Goal: Task Accomplishment & Management: Complete application form

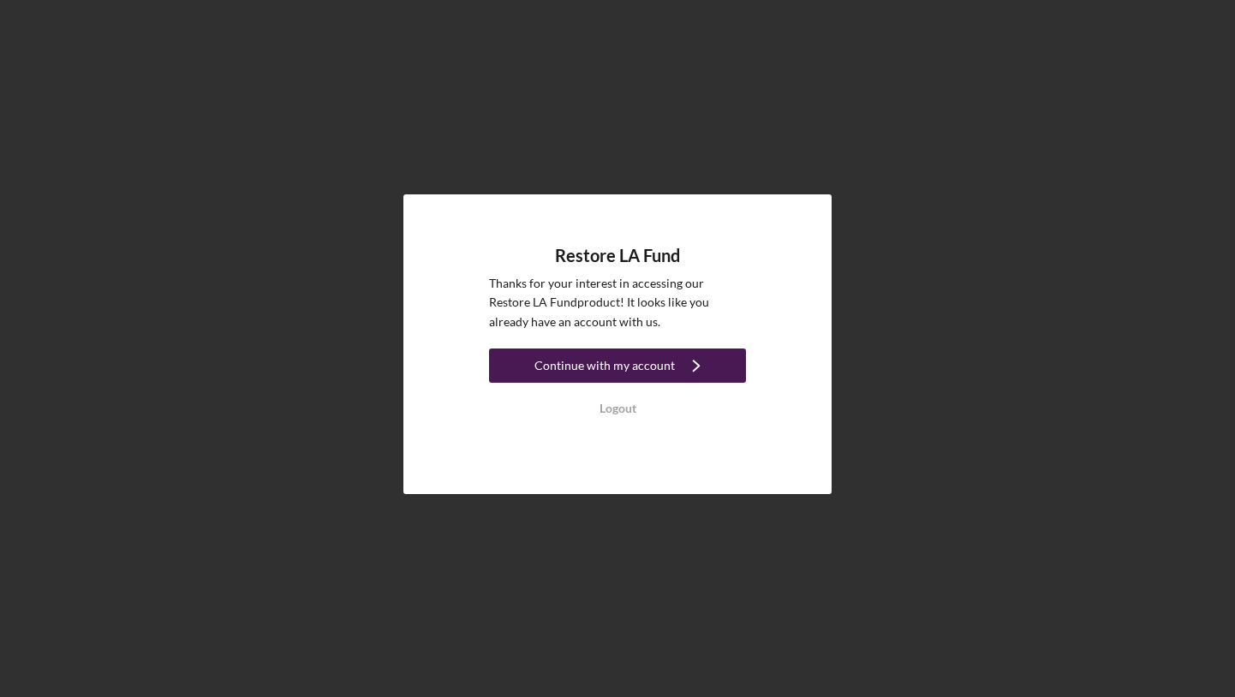
click at [627, 373] on div "Continue with my account" at bounding box center [604, 366] width 140 height 34
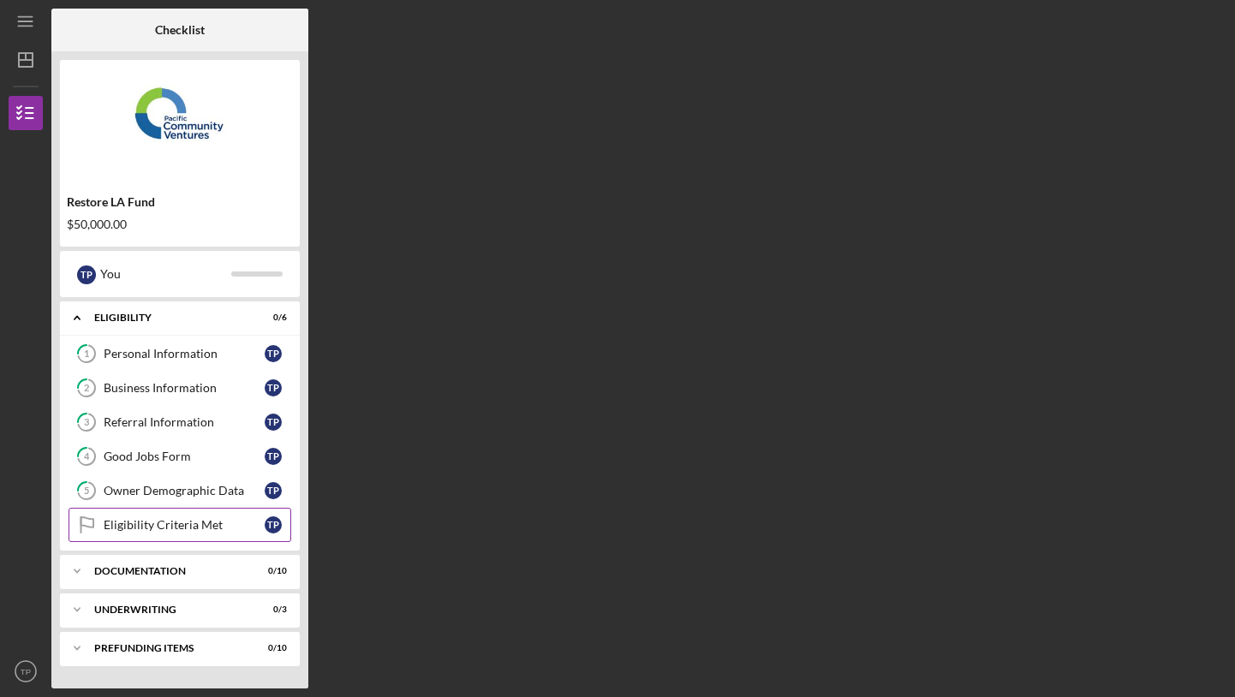
click at [183, 516] on link "Eligibility Criteria Met Eligibility Criteria Met T P" at bounding box center [180, 525] width 223 height 34
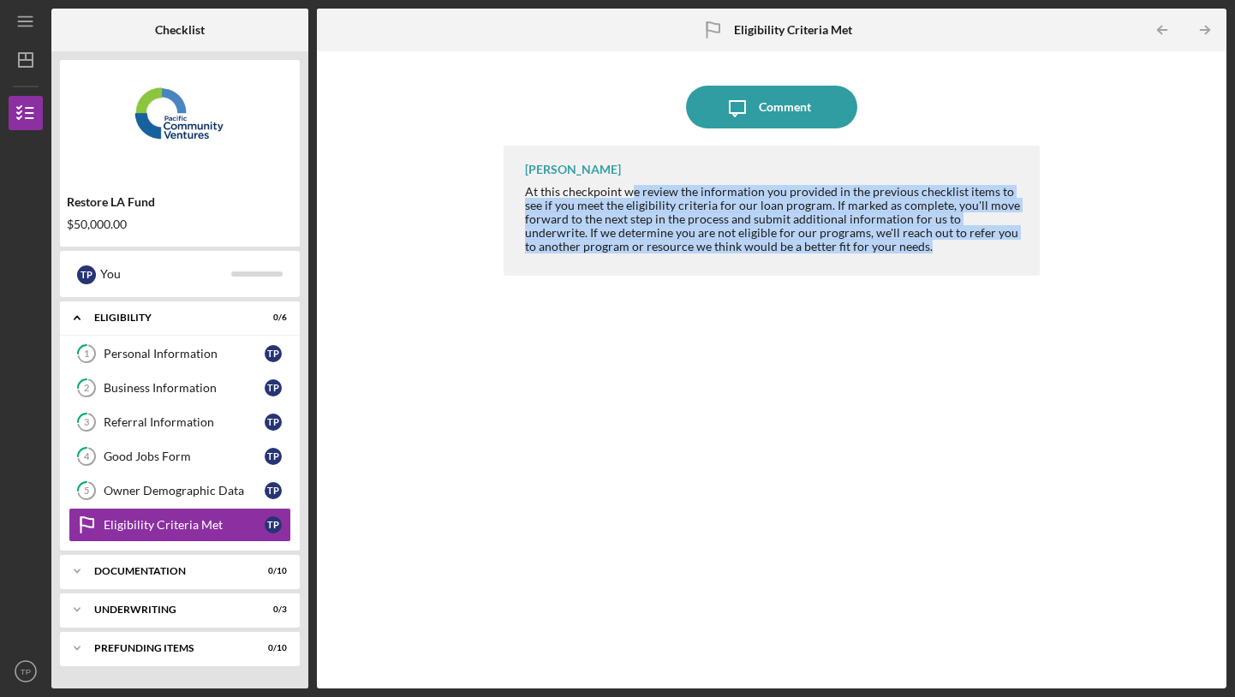
drag, startPoint x: 634, startPoint y: 188, endPoint x: 864, endPoint y: 329, distance: 269.8
click at [864, 329] on div "[PERSON_NAME] At this checkpoint we review the information you provided in the …" at bounding box center [771, 404] width 535 height 517
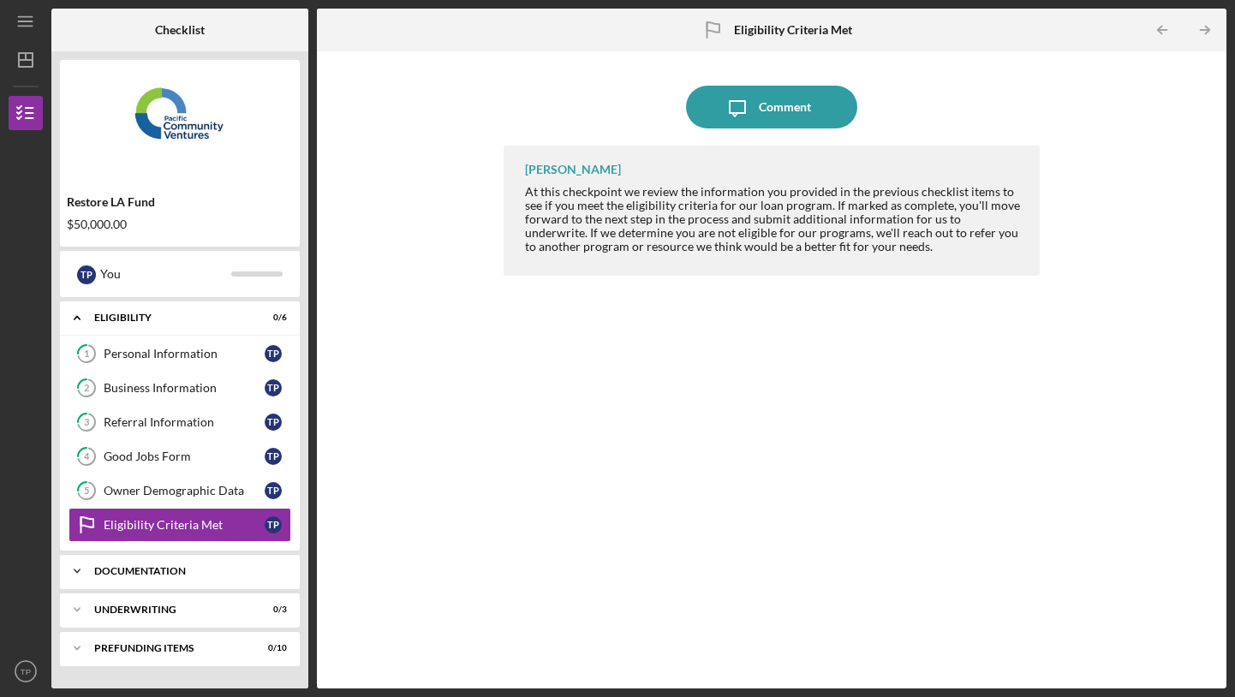
click at [145, 576] on div "Documentation" at bounding box center [186, 571] width 184 height 10
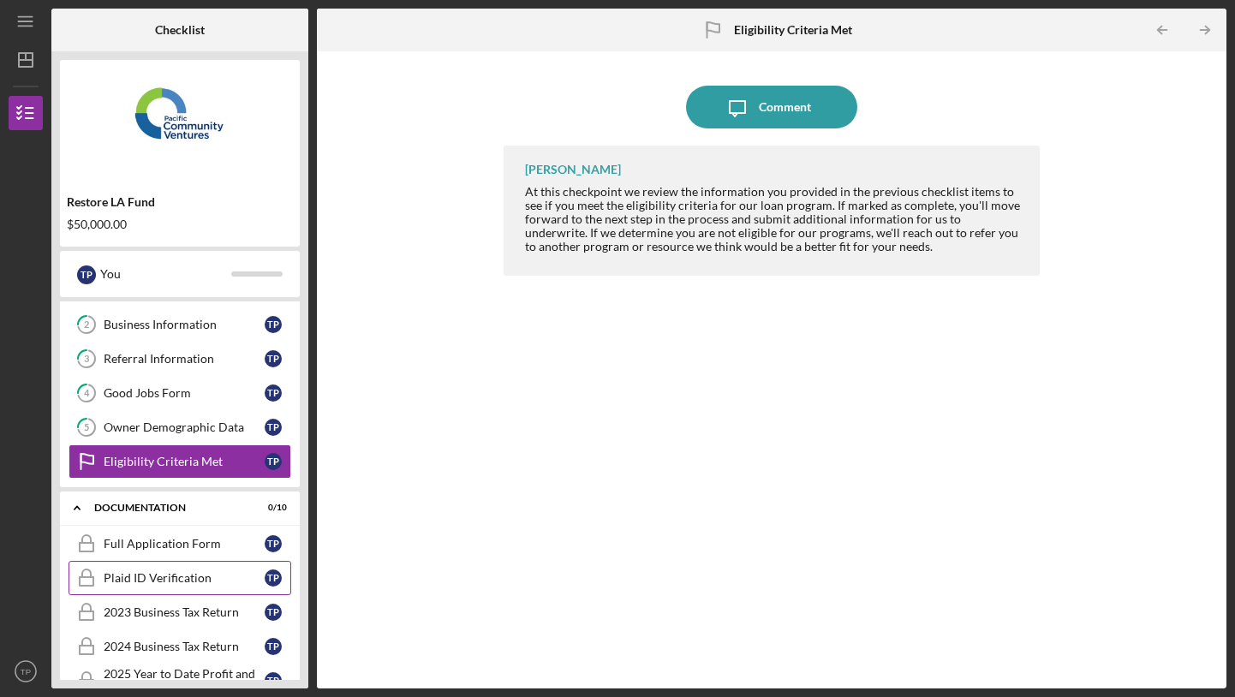
scroll to position [84, 0]
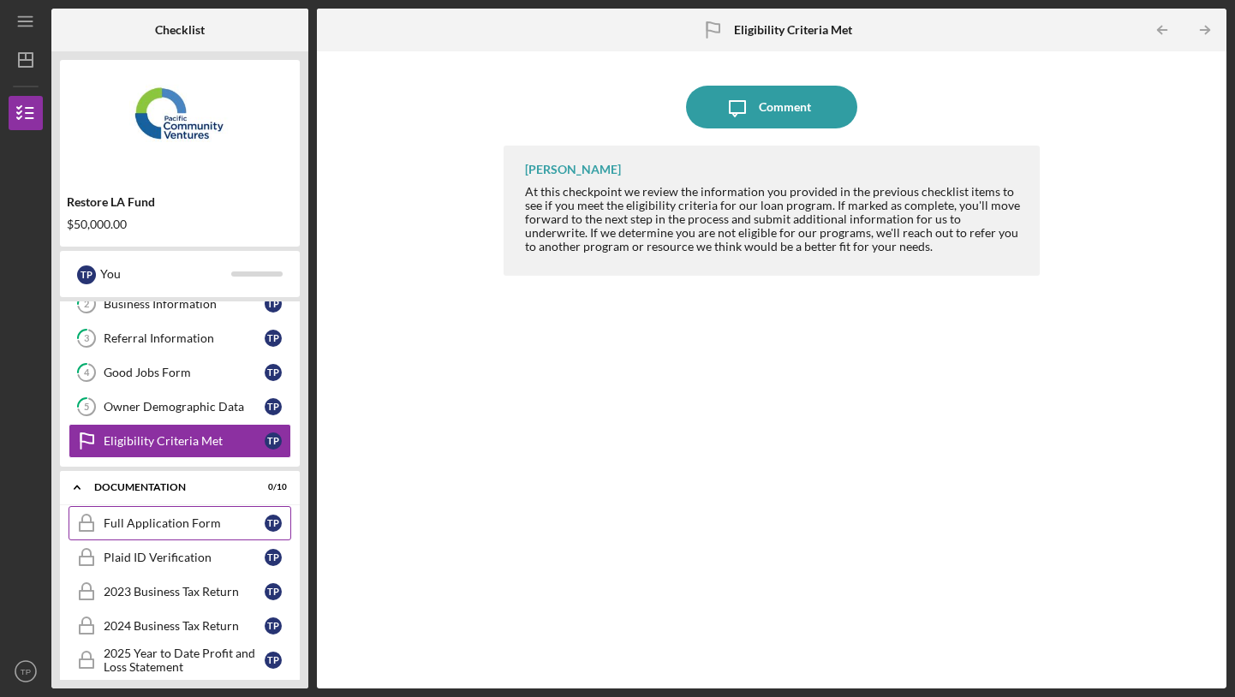
click at [152, 512] on link "Full Application Form Full Application Form T P" at bounding box center [180, 523] width 223 height 34
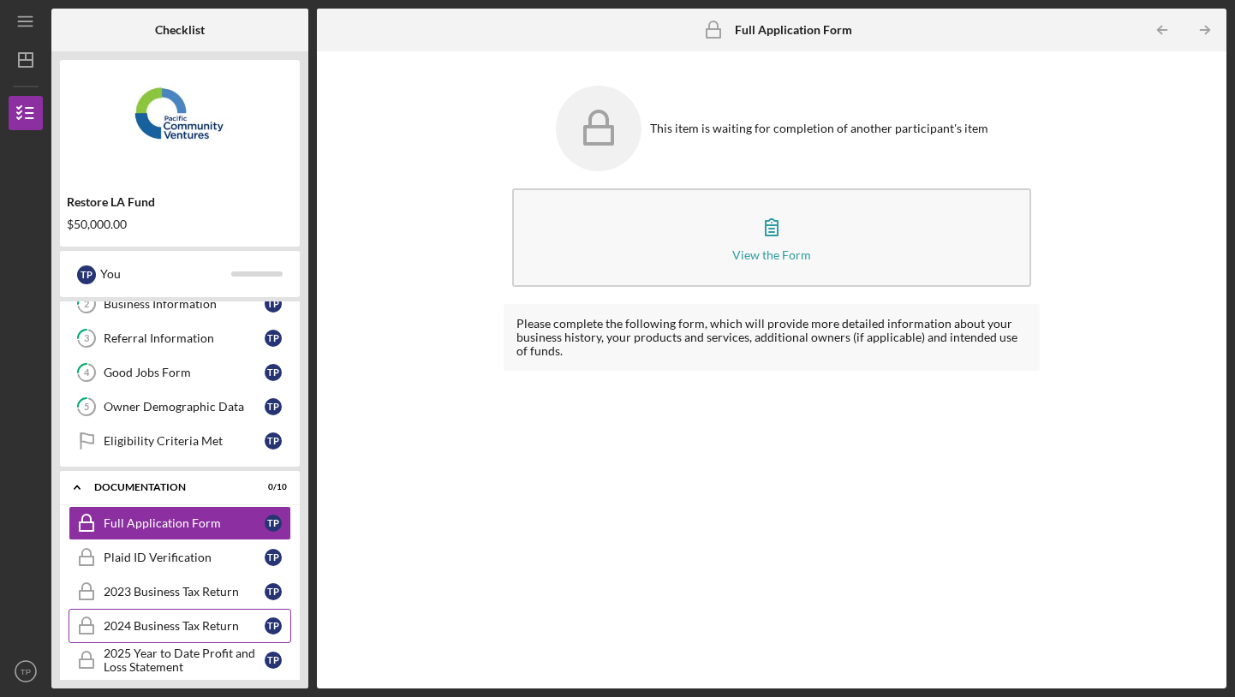
click at [122, 612] on link "2024 Business Tax Return 2024 Business Tax Return T P" at bounding box center [180, 626] width 223 height 34
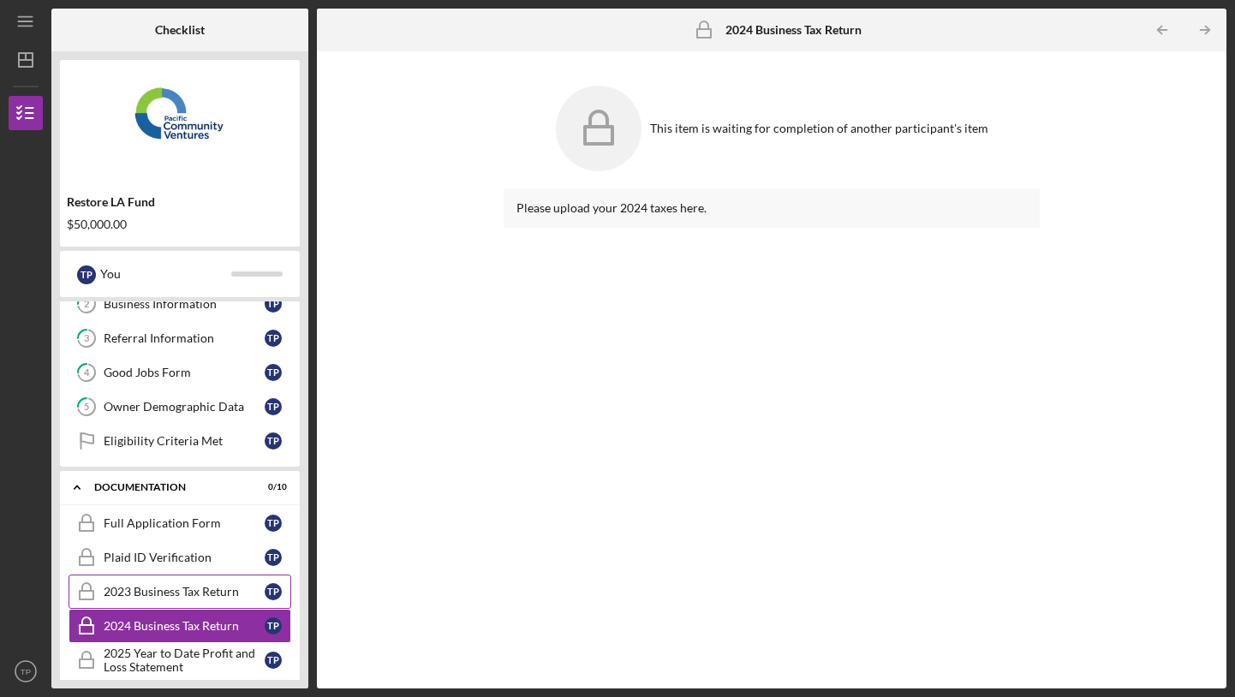
click at [133, 595] on div "2023 Business Tax Return" at bounding box center [184, 592] width 161 height 14
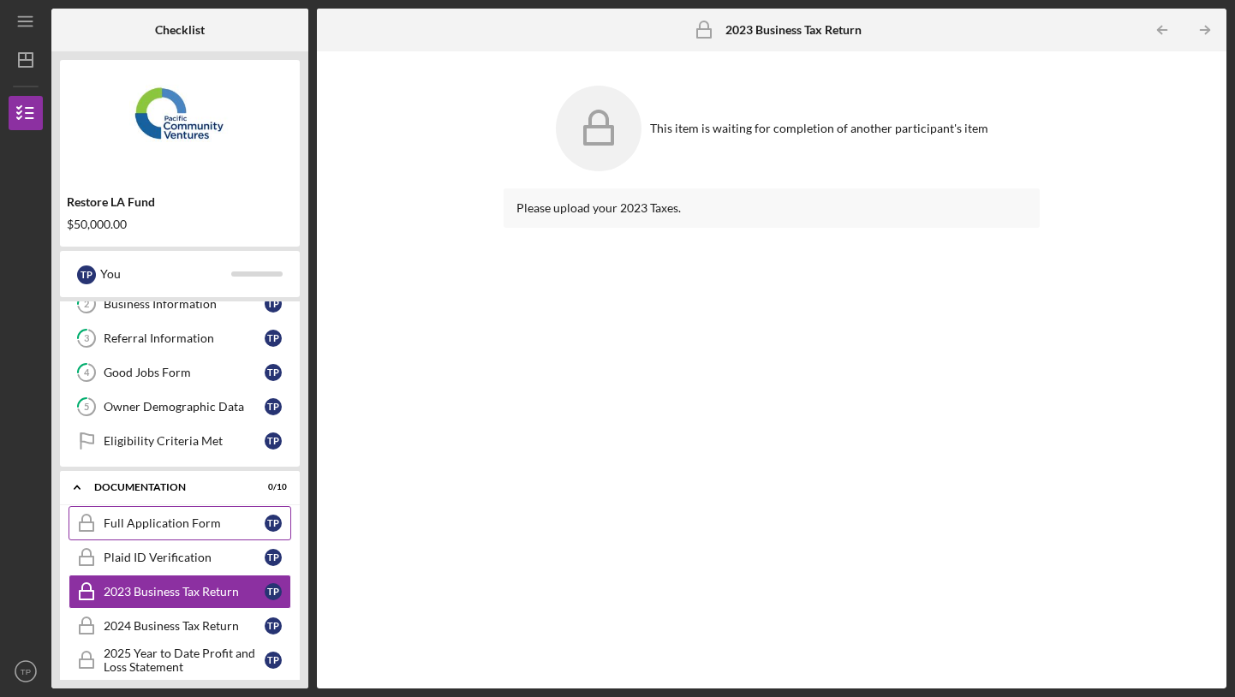
click at [163, 533] on link "Full Application Form Full Application Form T P" at bounding box center [180, 523] width 223 height 34
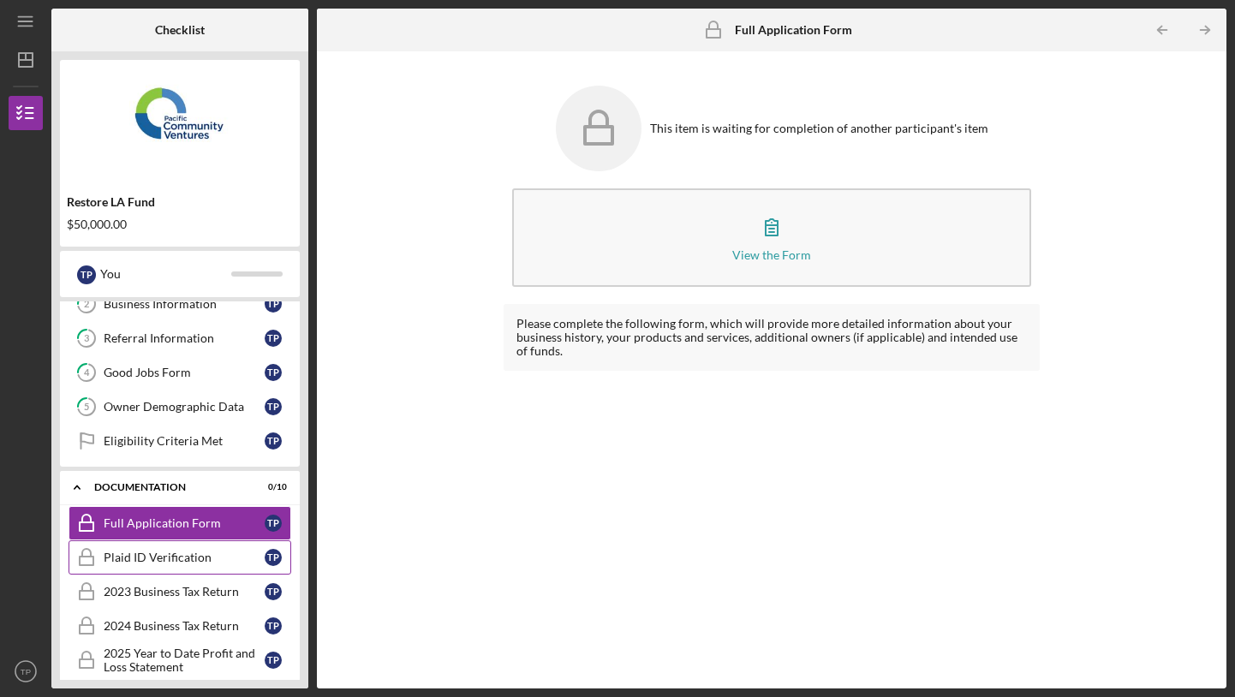
click at [148, 560] on div "Plaid ID Verification" at bounding box center [184, 558] width 161 height 14
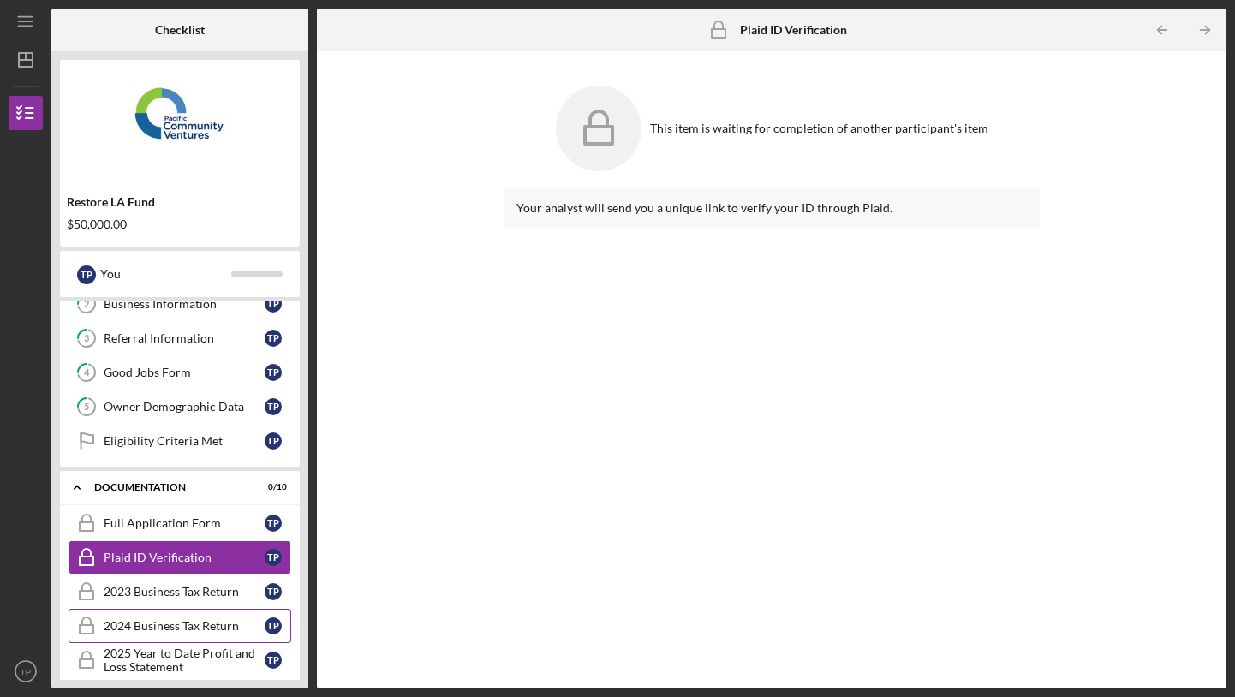
click at [147, 628] on div "2024 Business Tax Return" at bounding box center [184, 626] width 161 height 14
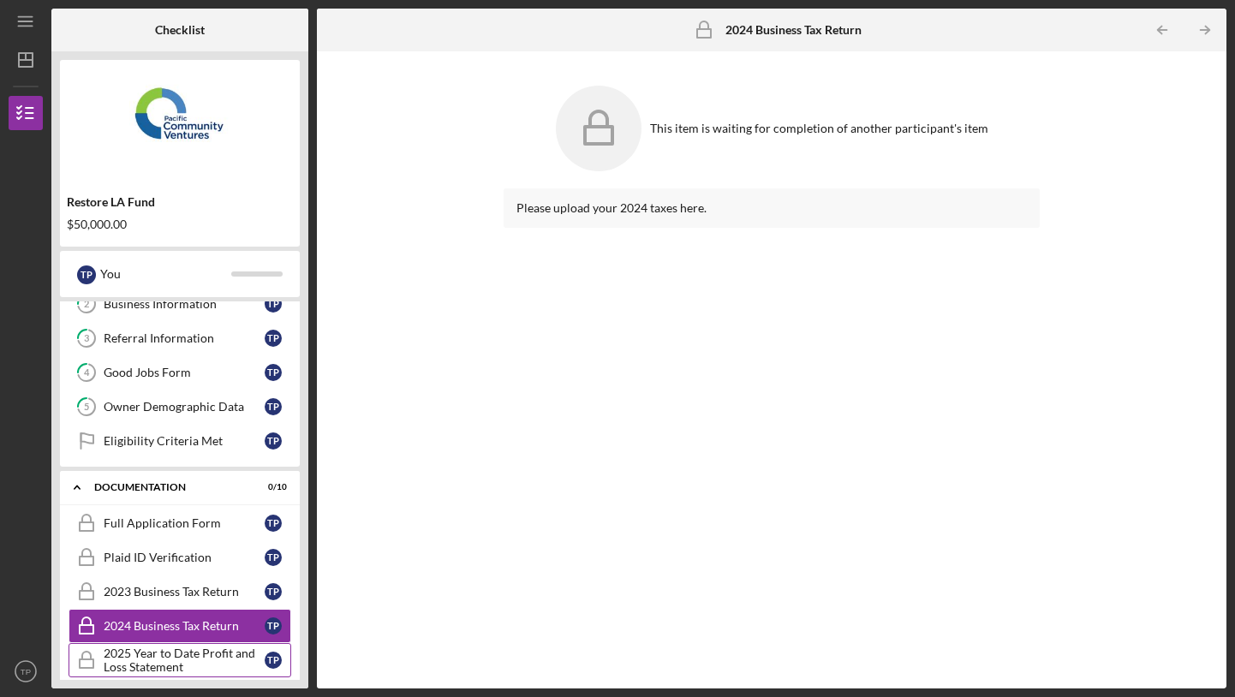
click at [142, 653] on div "2025 Year to Date Profit and Loss Statement" at bounding box center [184, 660] width 161 height 27
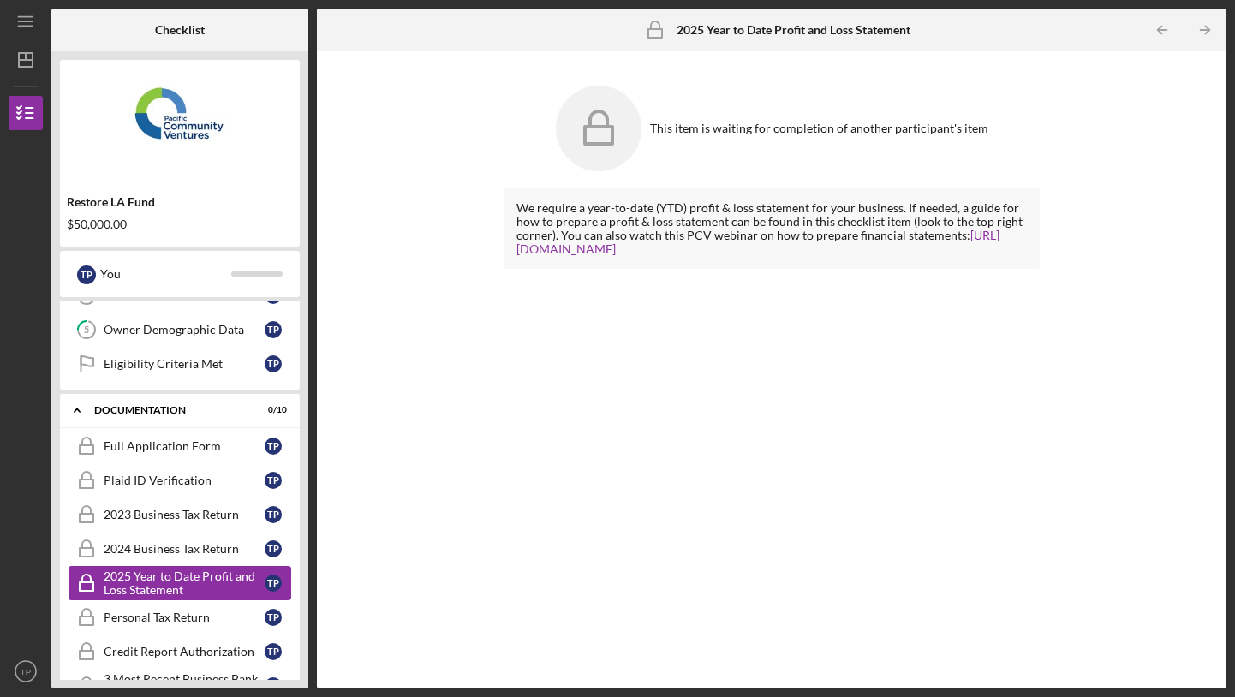
scroll to position [178, 0]
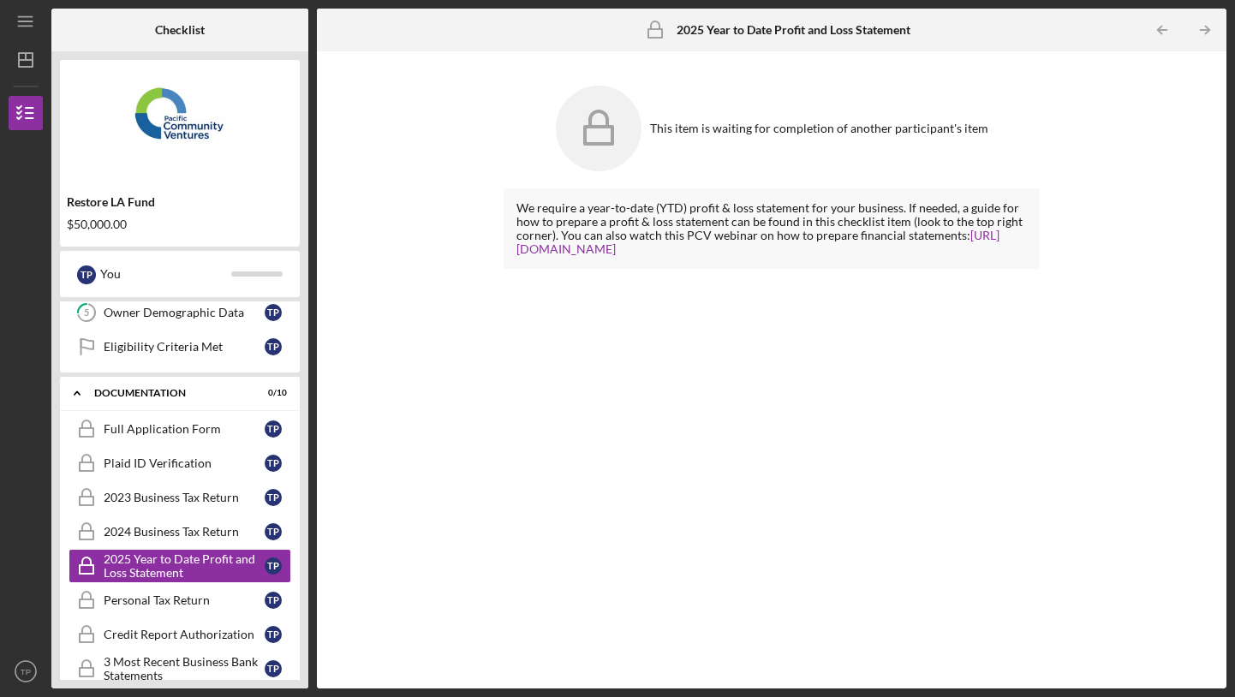
drag, startPoint x: 631, startPoint y: 252, endPoint x: 629, endPoint y: 286, distance: 34.4
click at [107, 224] on div "$50,000.00" at bounding box center [180, 225] width 226 height 14
click at [112, 182] on div "Restore LA Fund $50,000.00" at bounding box center [180, 153] width 240 height 187
click at [17, 21] on icon "Icon/Menu" at bounding box center [26, 22] width 39 height 39
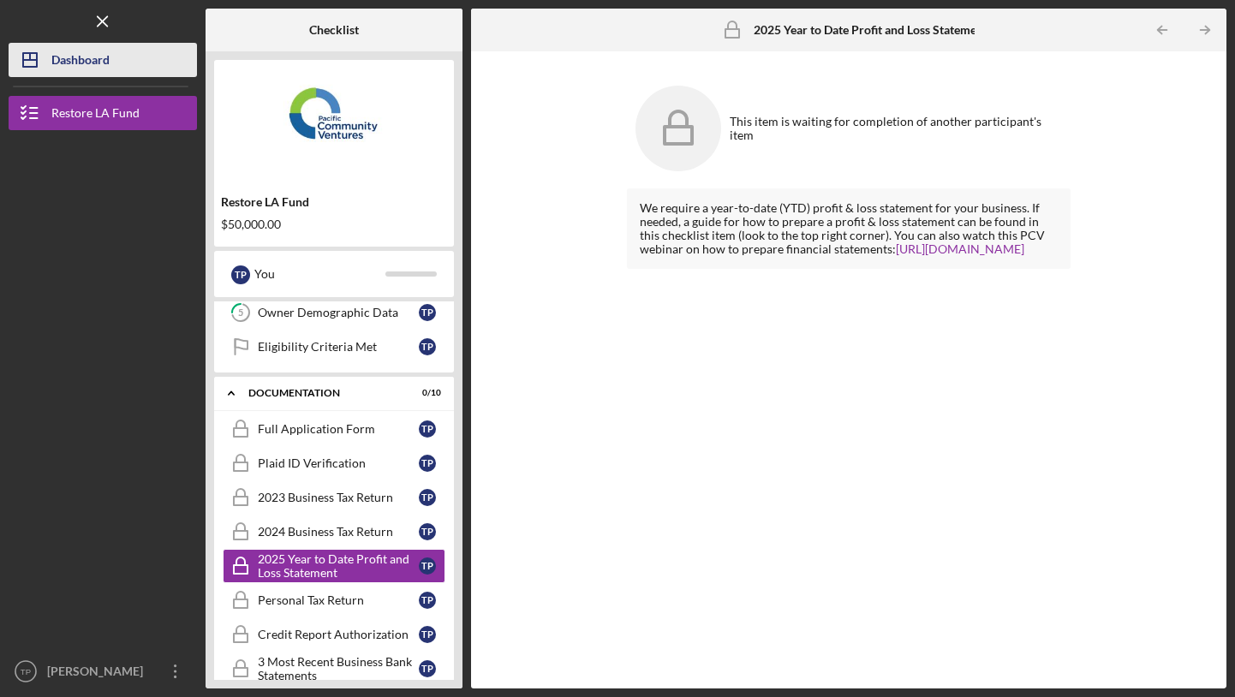
click at [60, 54] on div "Dashboard" at bounding box center [80, 62] width 58 height 39
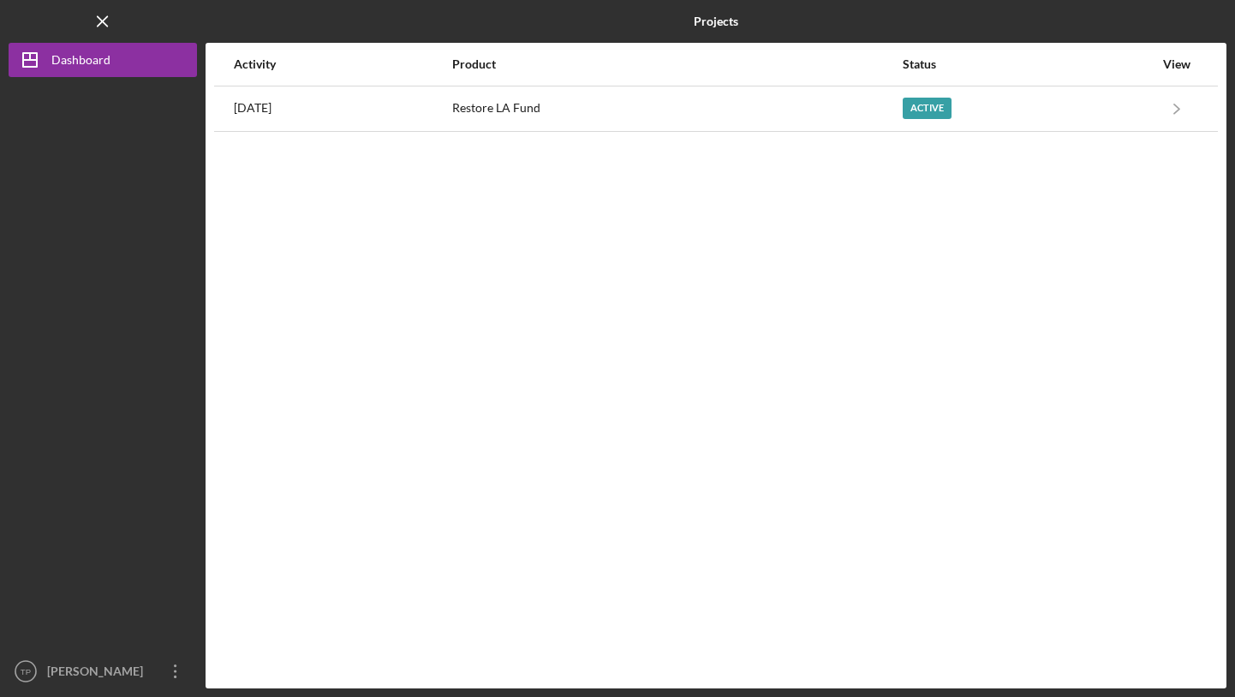
click at [60, 102] on div at bounding box center [103, 365] width 188 height 577
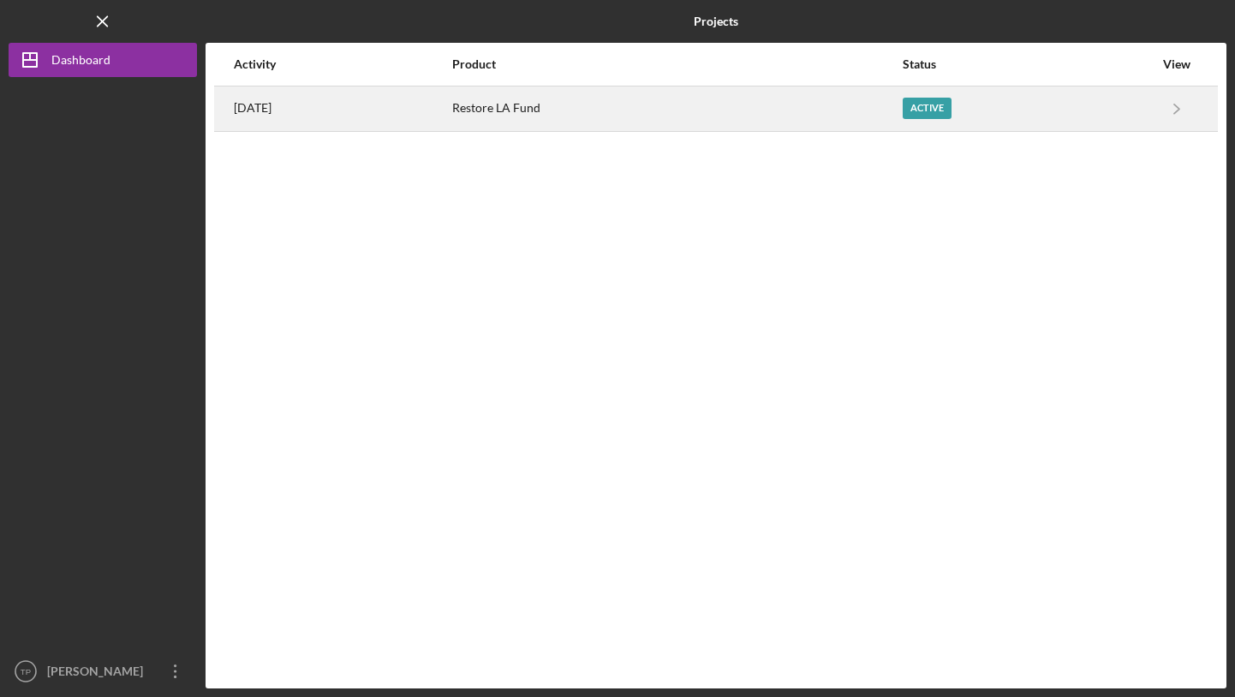
click at [806, 115] on div "Restore LA Fund" at bounding box center [676, 108] width 448 height 43
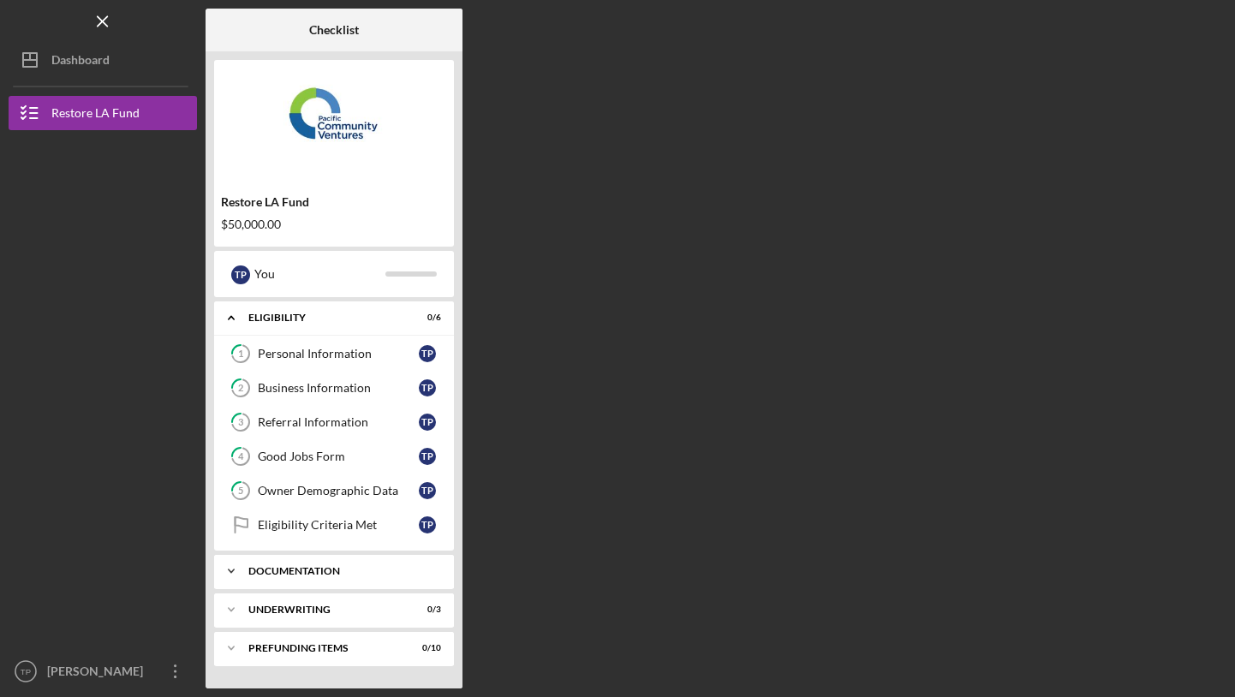
click at [306, 572] on div "Documentation" at bounding box center [340, 571] width 184 height 10
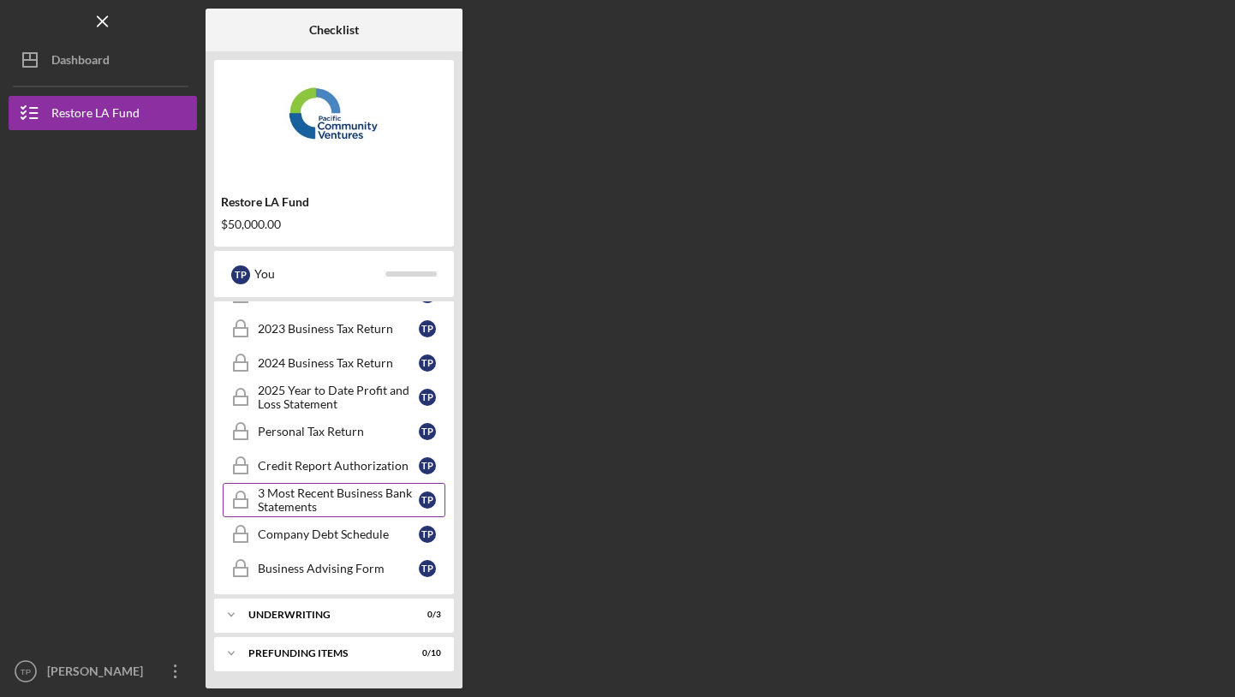
scroll to position [347, 0]
click at [337, 490] on div "3 Most Recent Business Bank Statements" at bounding box center [338, 499] width 161 height 27
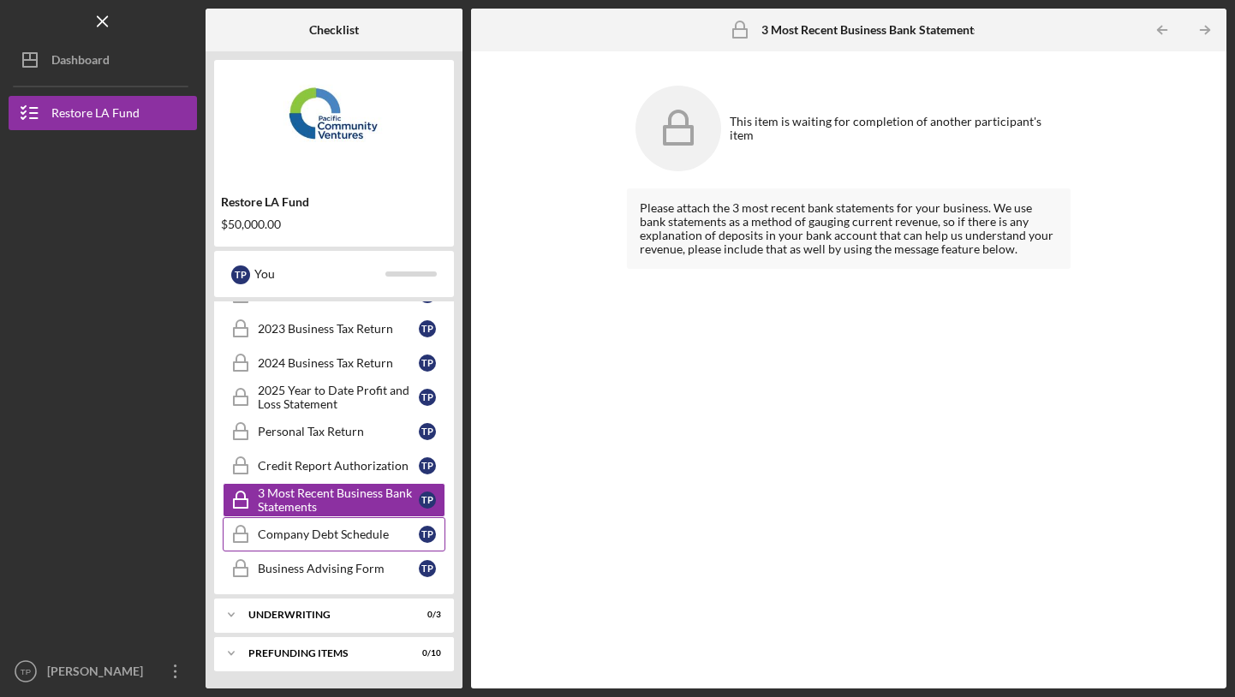
click at [315, 531] on div "Company Debt Schedule" at bounding box center [338, 535] width 161 height 14
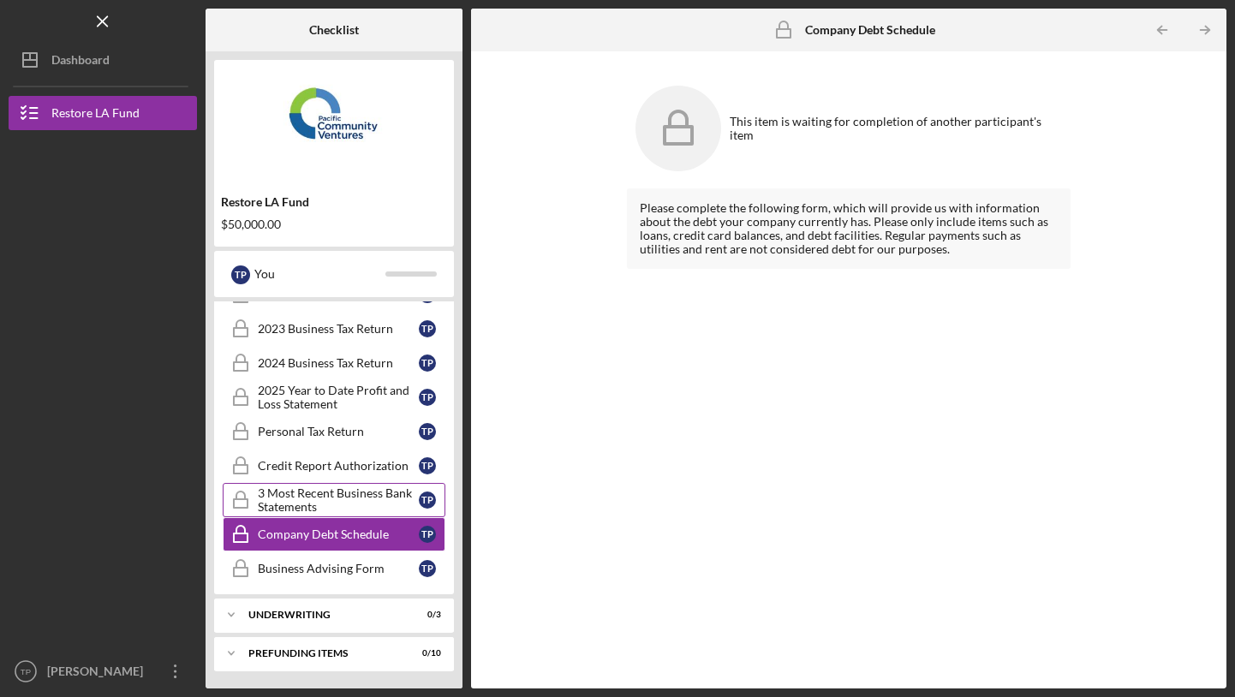
click at [335, 487] on div "3 Most Recent Business Bank Statements" at bounding box center [338, 499] width 161 height 27
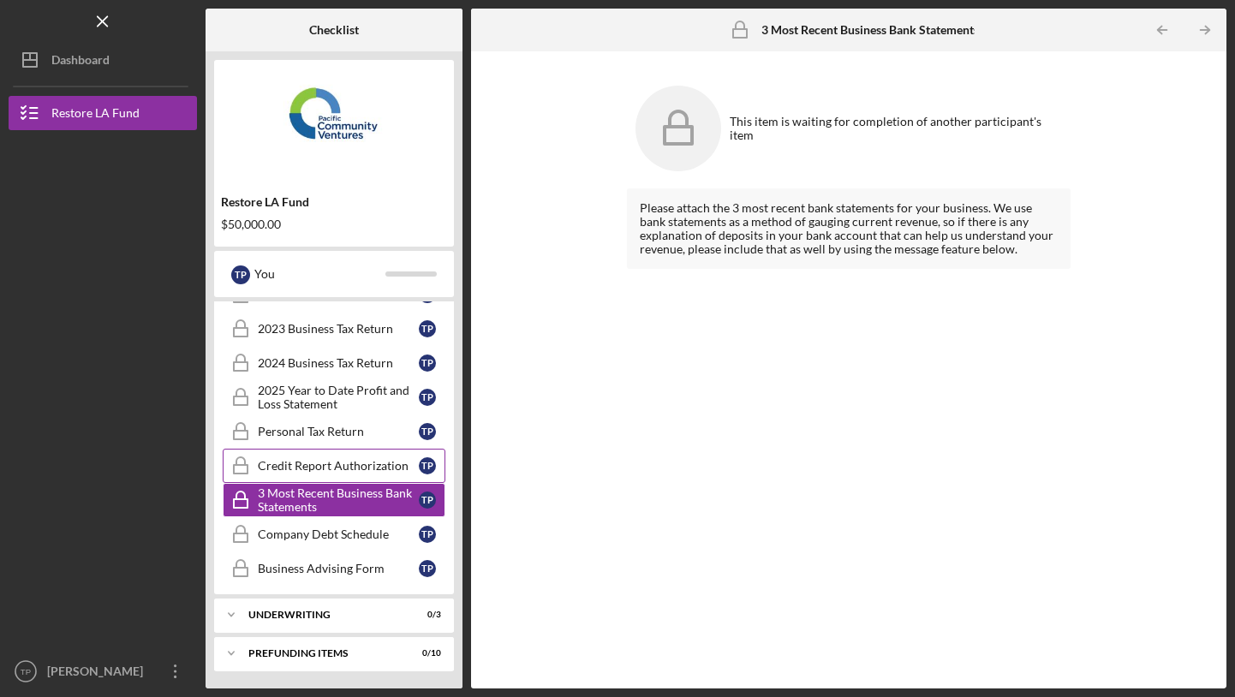
click at [289, 456] on link "Credit Report Authorization Credit Report Authorization T P" at bounding box center [334, 466] width 223 height 34
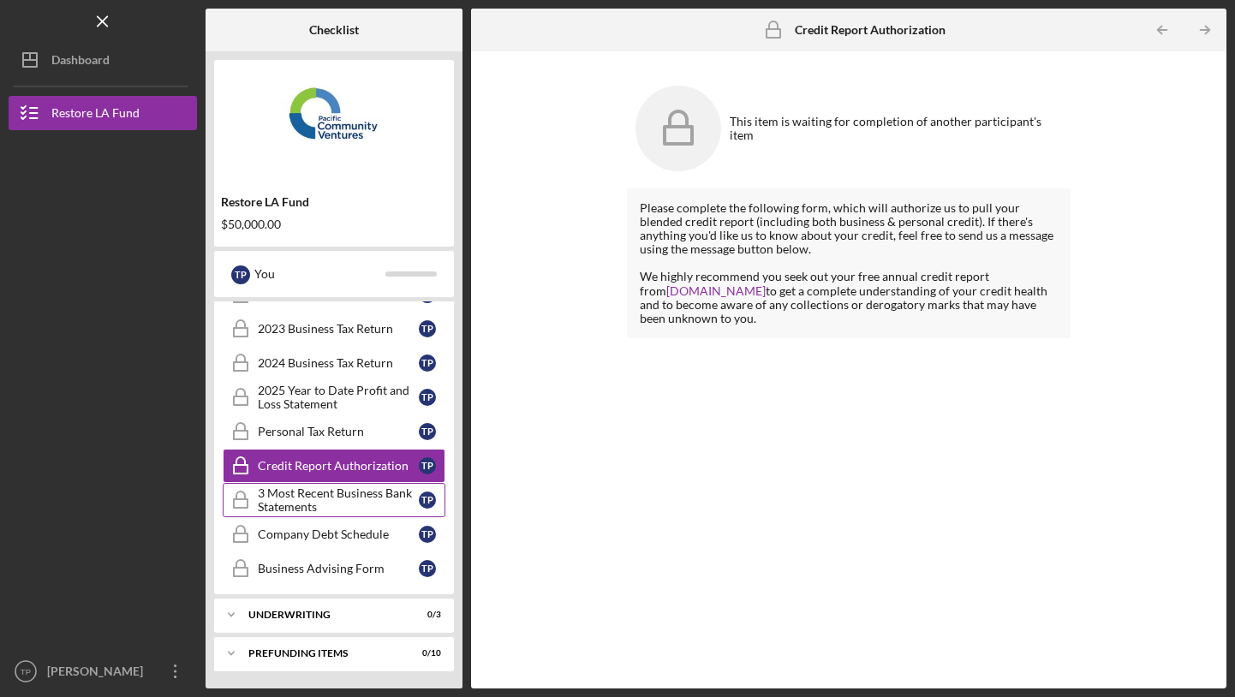
click at [297, 486] on link "3 Most Recent Business Bank Statements 3 Most Recent Business Bank Statements T…" at bounding box center [334, 500] width 223 height 34
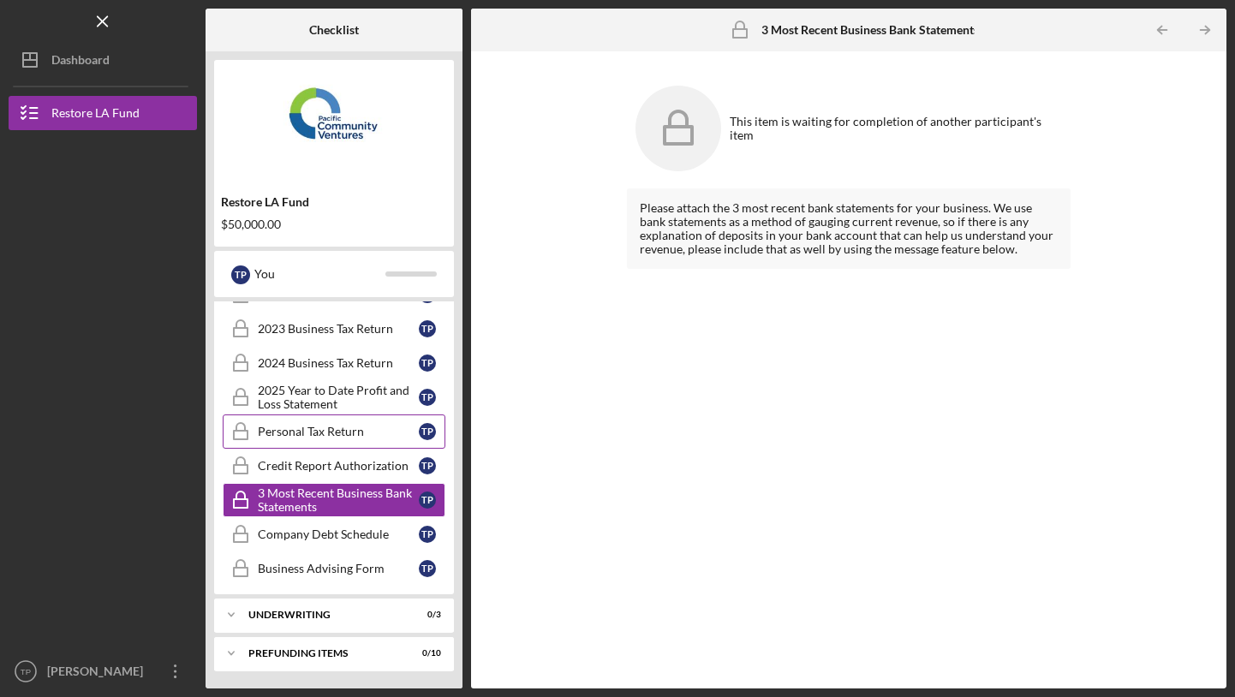
click at [324, 427] on div "Personal Tax Return" at bounding box center [338, 432] width 161 height 14
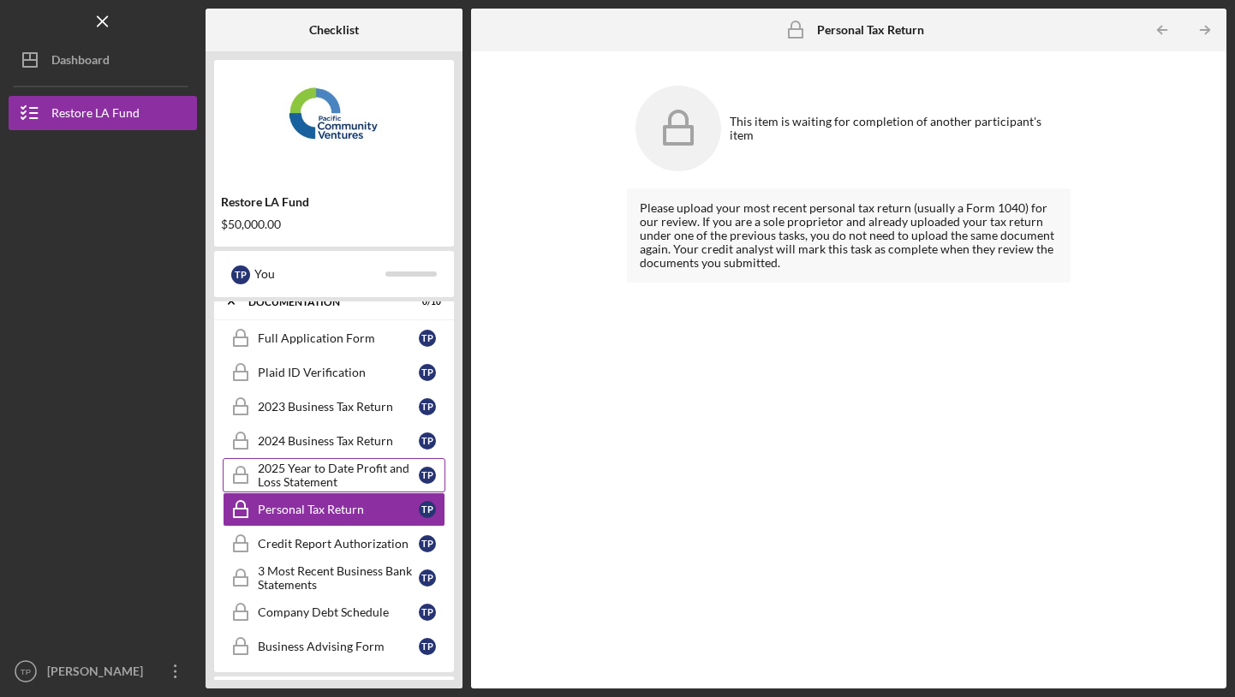
scroll to position [266, 0]
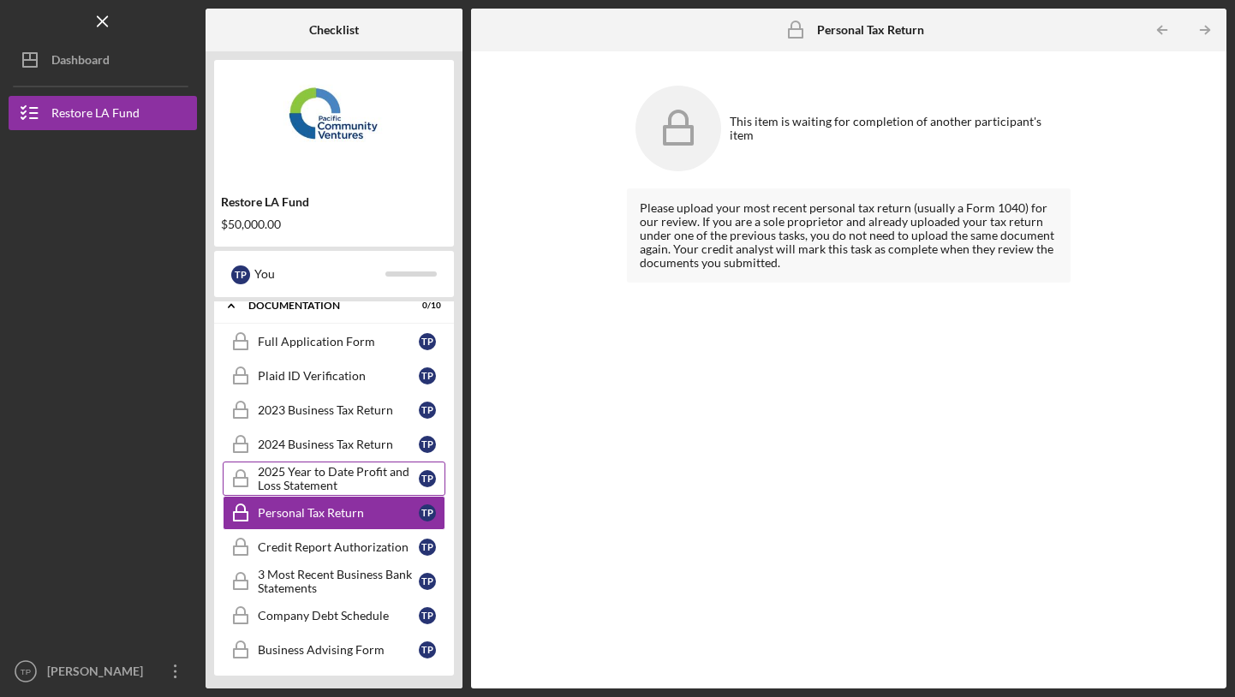
click at [321, 478] on div "2025 Year to Date Profit and Loss Statement" at bounding box center [338, 478] width 161 height 27
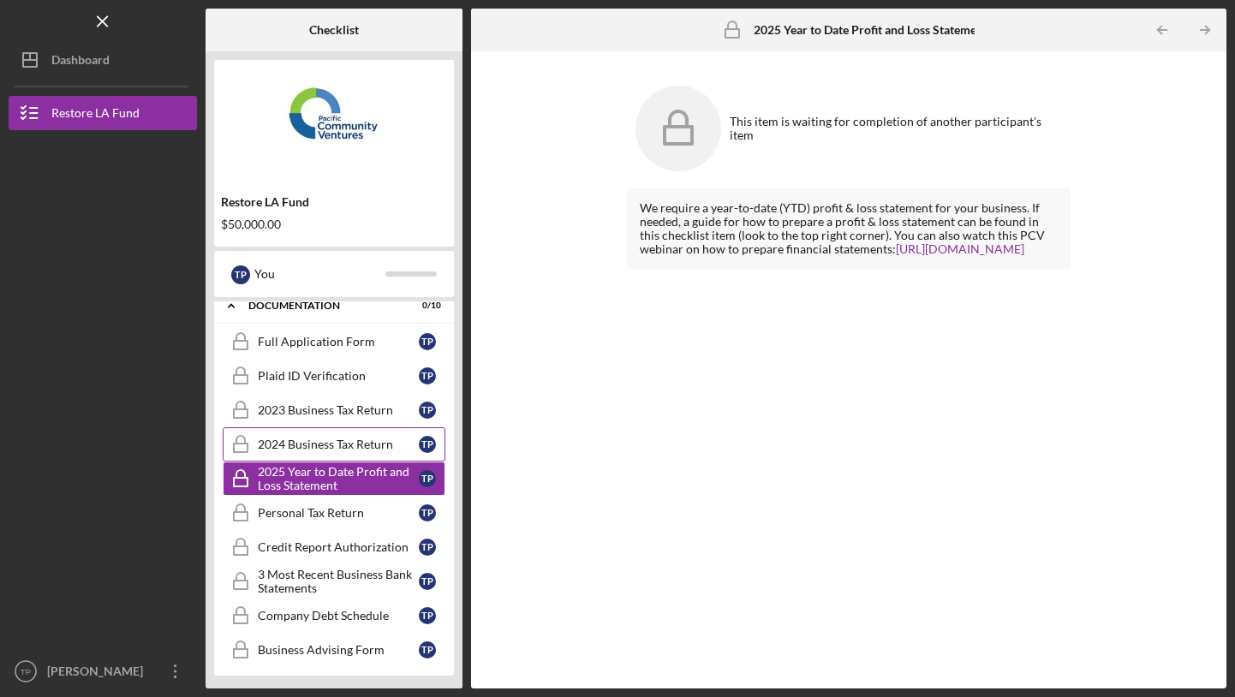
click at [349, 432] on link "2024 Business Tax Return 2024 Business Tax Return T P" at bounding box center [334, 444] width 223 height 34
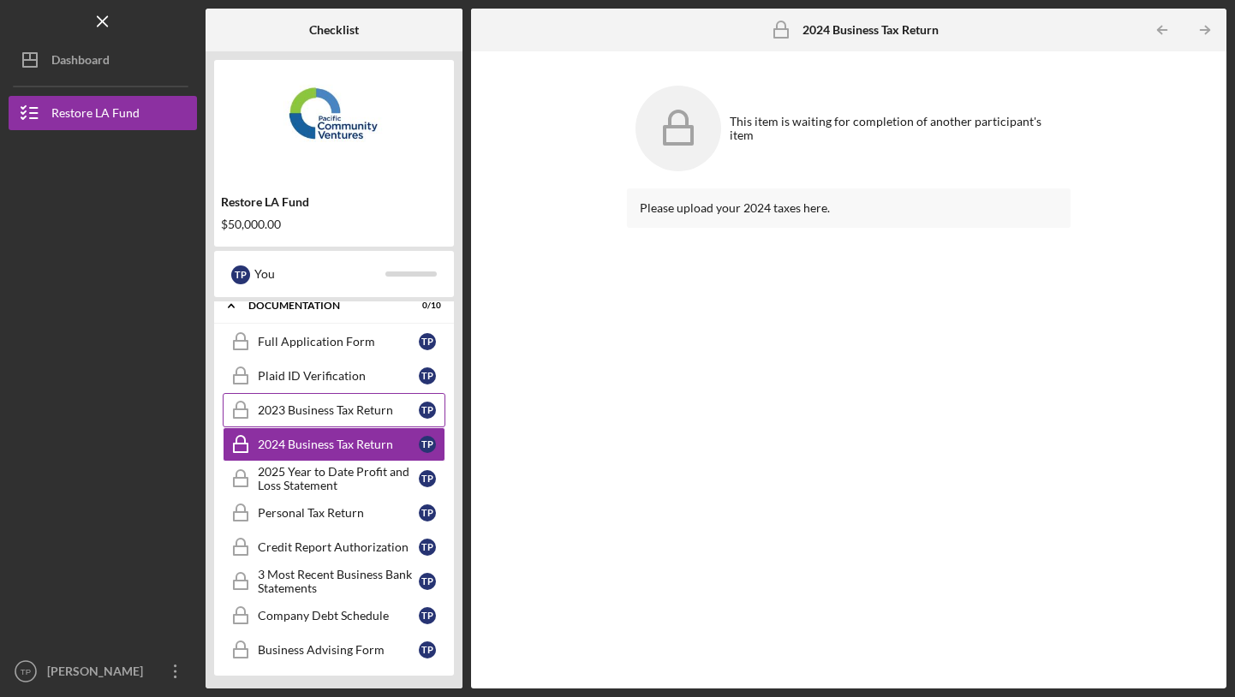
click at [363, 408] on div "2023 Business Tax Return" at bounding box center [338, 410] width 161 height 14
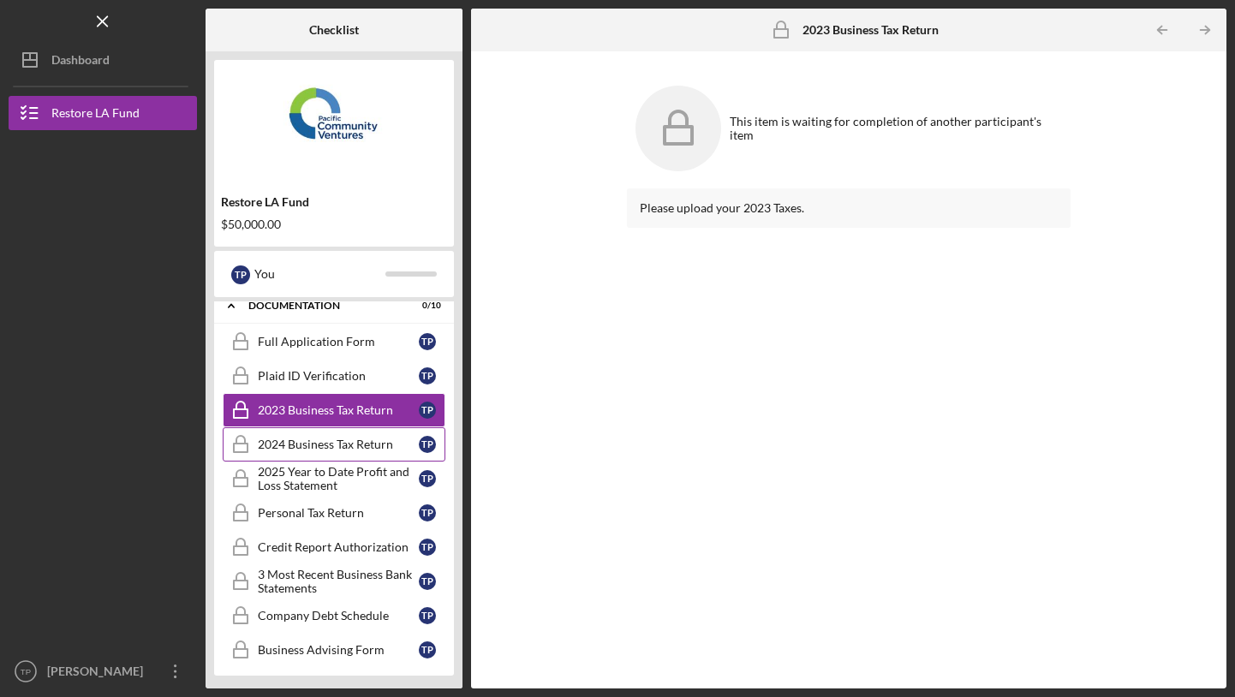
click at [348, 456] on link "2024 Business Tax Return 2024 Business Tax Return T P" at bounding box center [334, 444] width 223 height 34
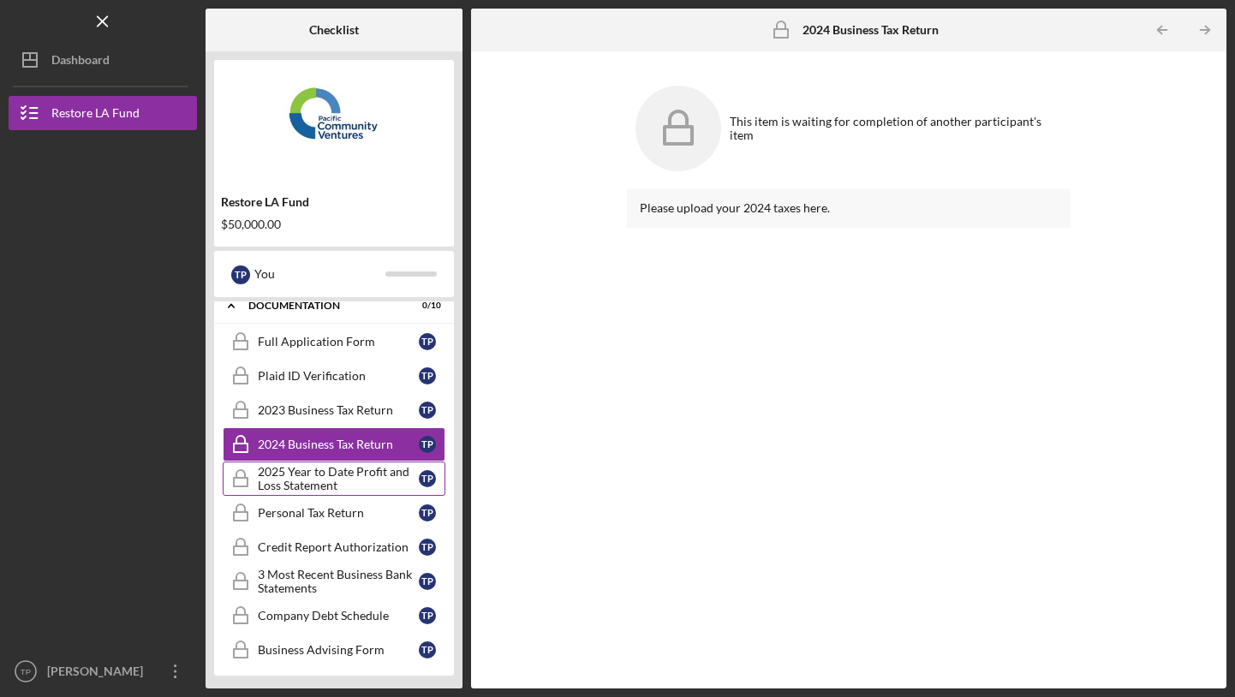
click at [342, 486] on div "2025 Year to Date Profit and Loss Statement" at bounding box center [338, 478] width 161 height 27
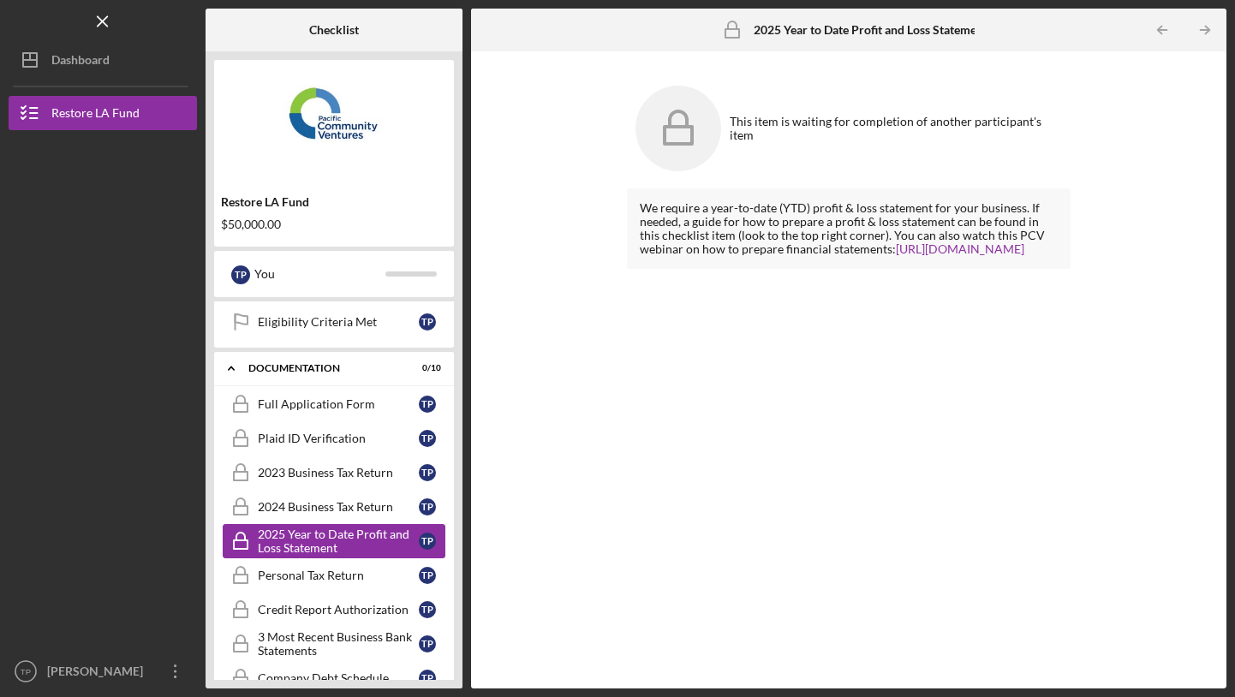
scroll to position [193, 0]
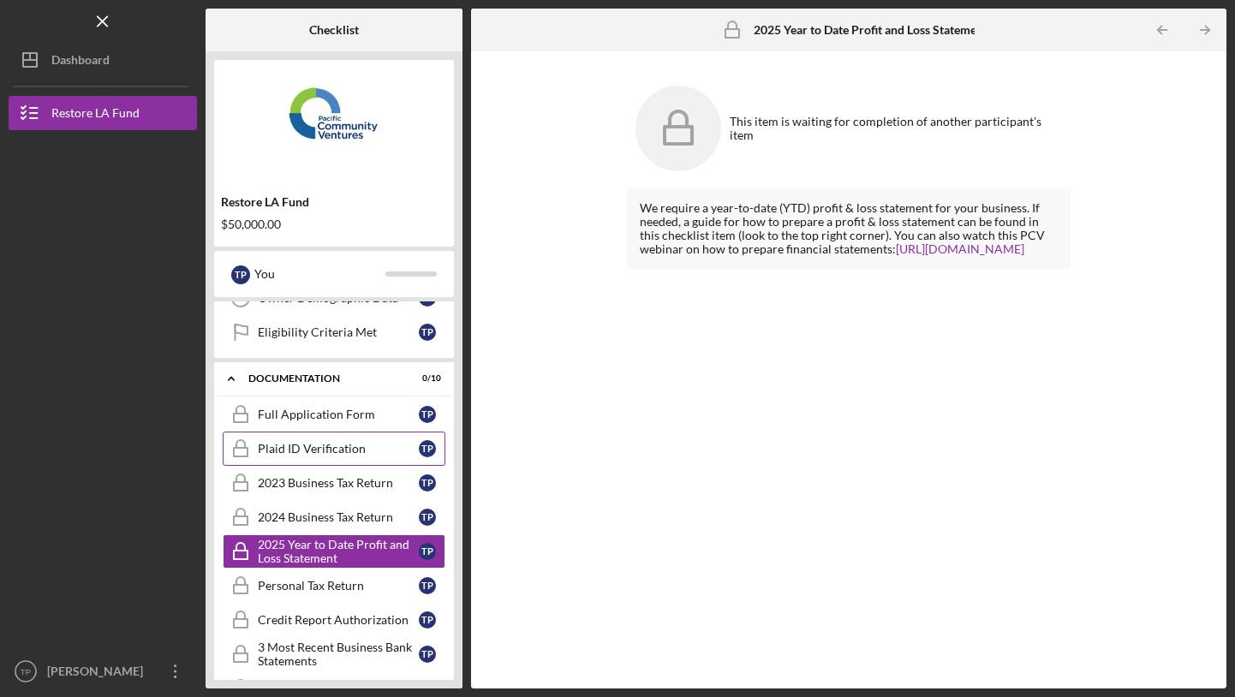
click at [361, 457] on link "Plaid ID Verification Plaid ID Verification T P" at bounding box center [334, 449] width 223 height 34
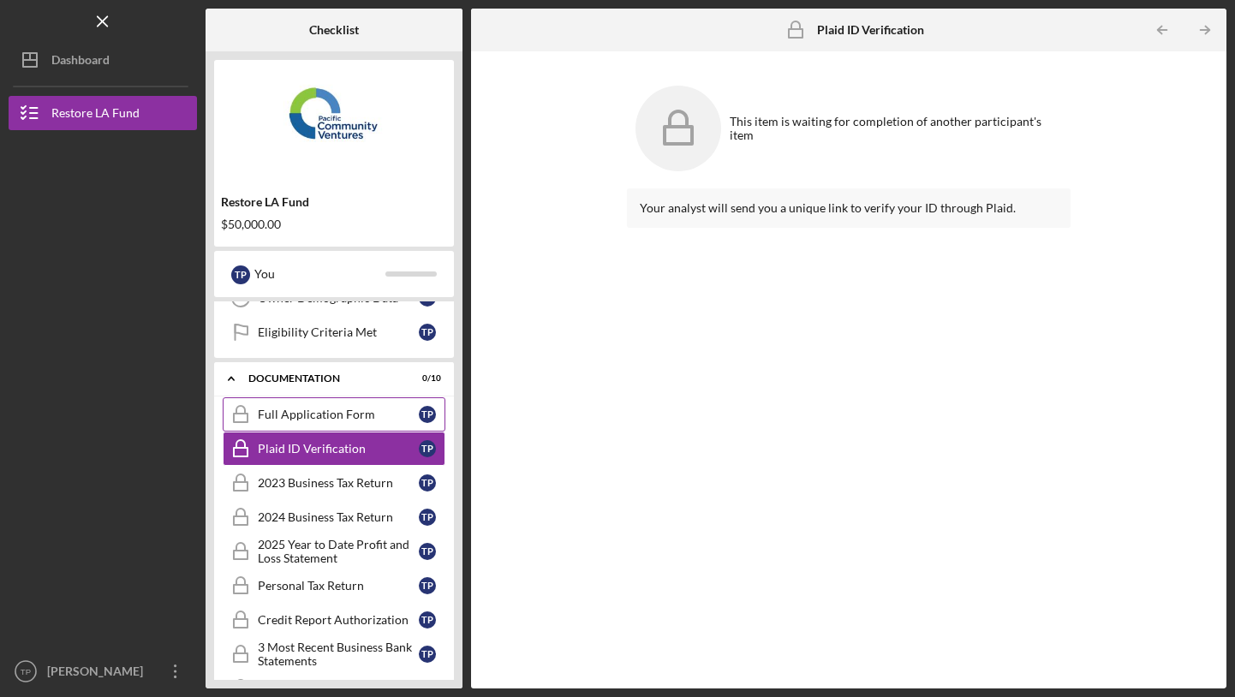
click at [373, 397] on link "Full Application Form Full Application Form T P" at bounding box center [334, 414] width 223 height 34
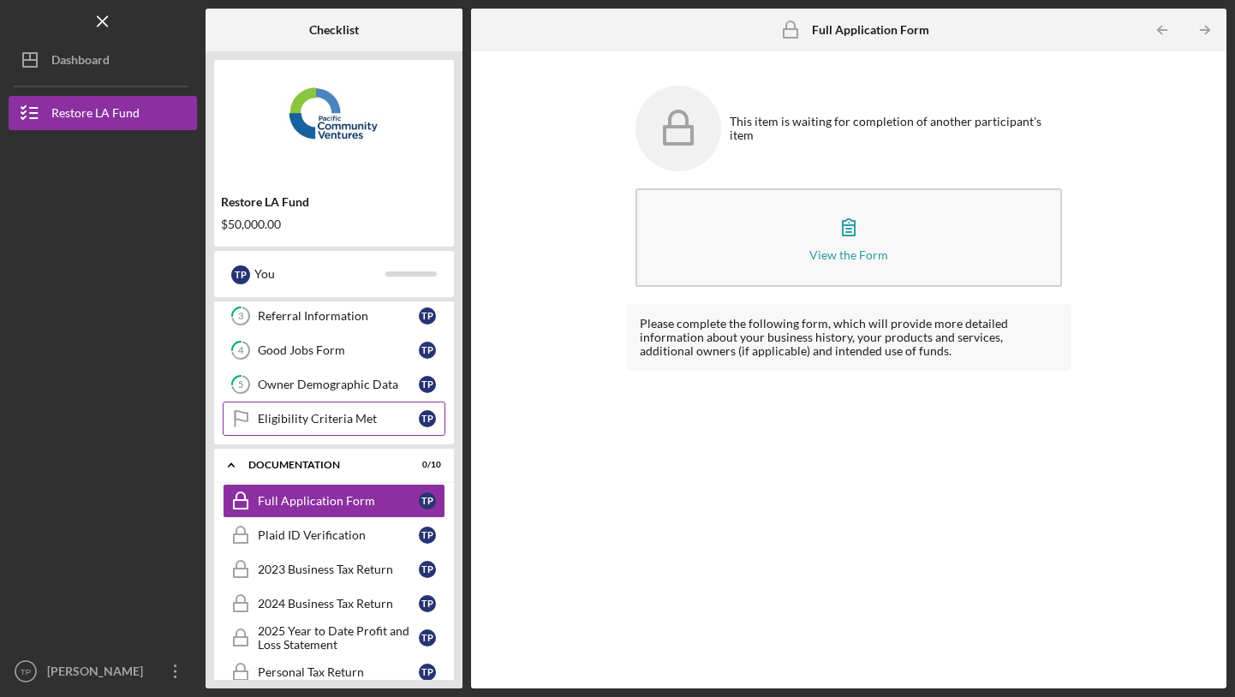
scroll to position [83, 0]
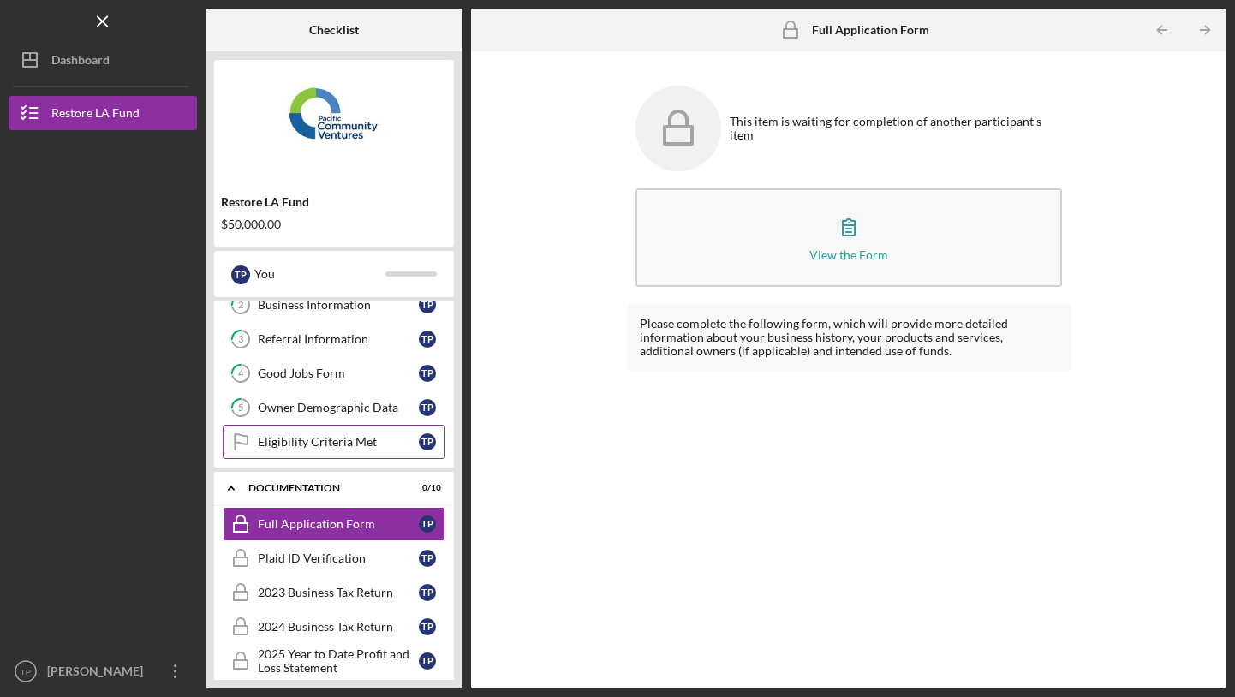
click at [343, 432] on link "Eligibility Criteria Met Eligibility Criteria Met T P" at bounding box center [334, 442] width 223 height 34
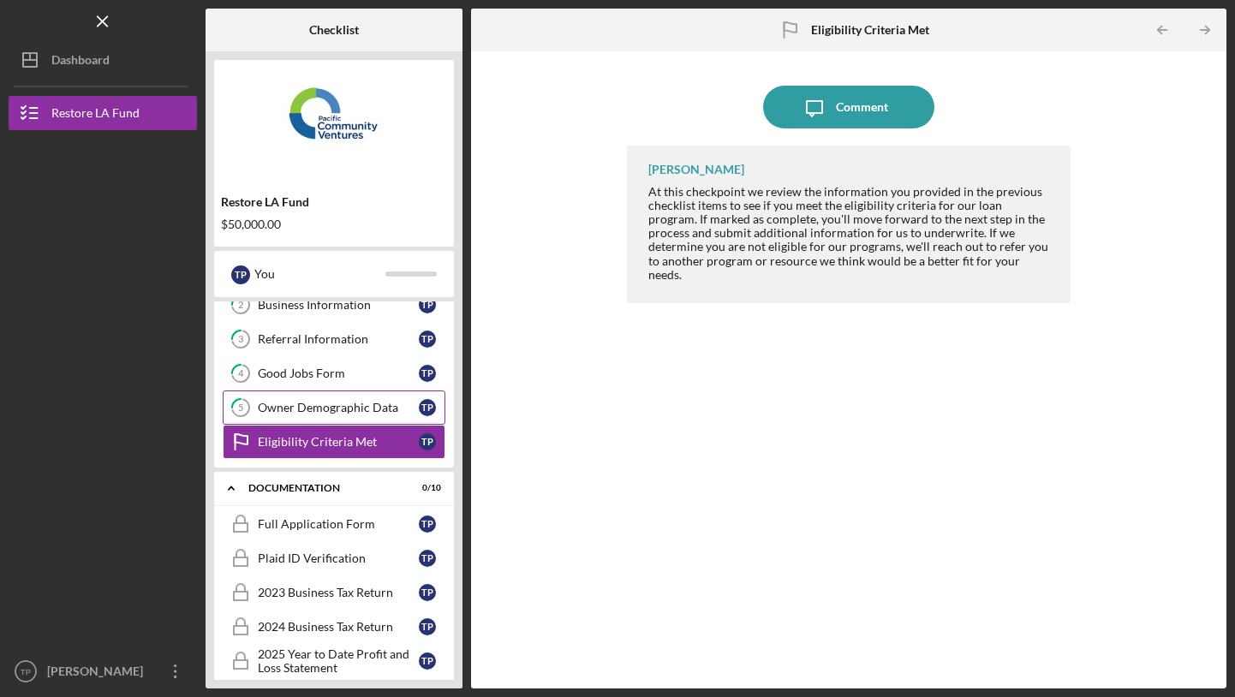
click at [363, 408] on div "Owner Demographic Data" at bounding box center [338, 408] width 161 height 14
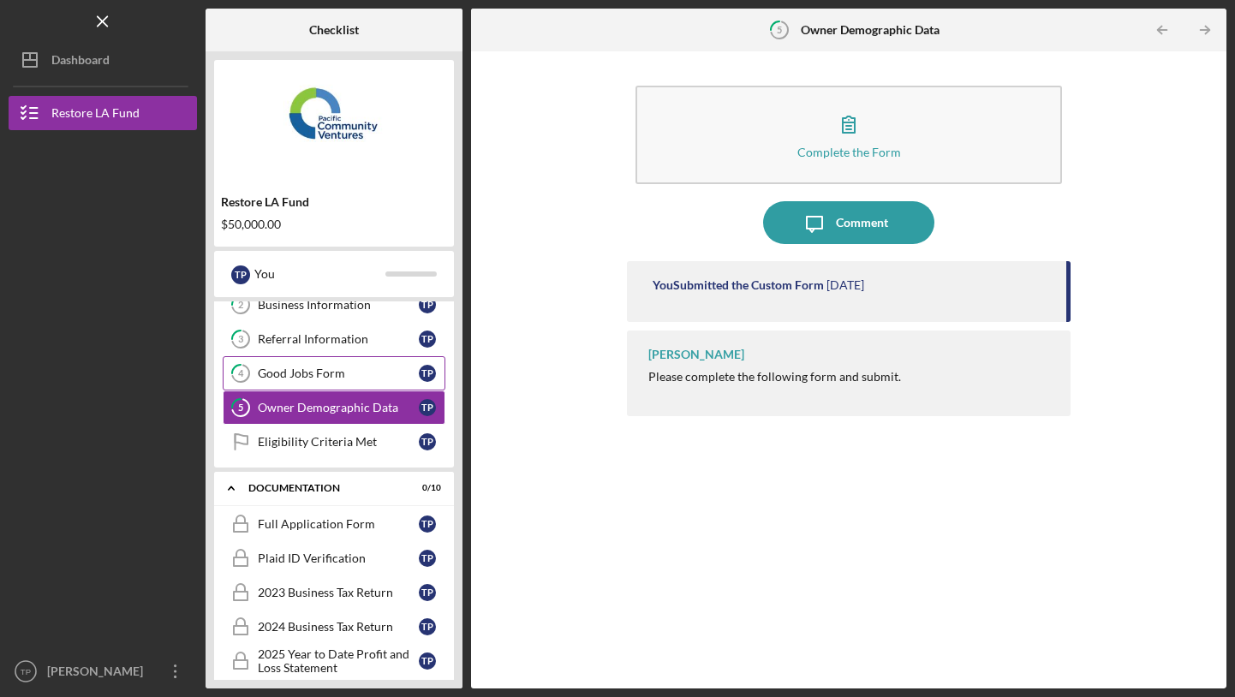
click at [381, 367] on div "Good Jobs Form" at bounding box center [338, 374] width 161 height 14
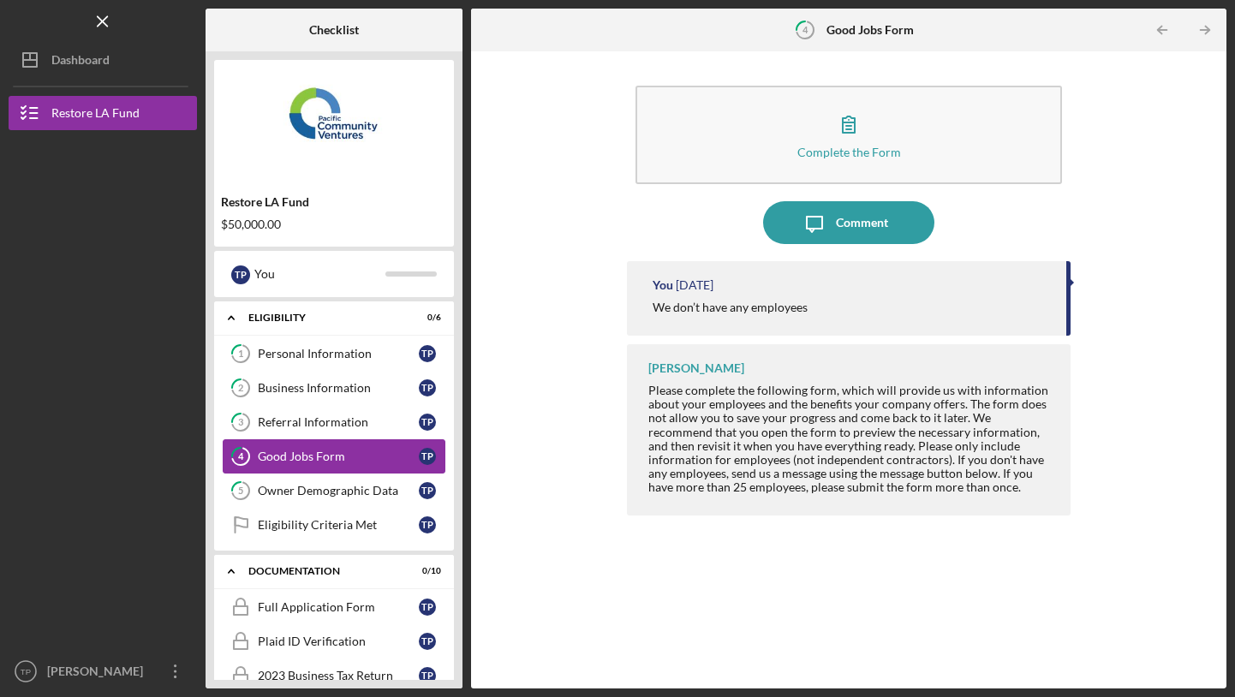
click at [307, 440] on link "4 Good Jobs Form T P" at bounding box center [334, 456] width 223 height 34
click at [326, 414] on link "3 Referral Information T P" at bounding box center [334, 422] width 223 height 34
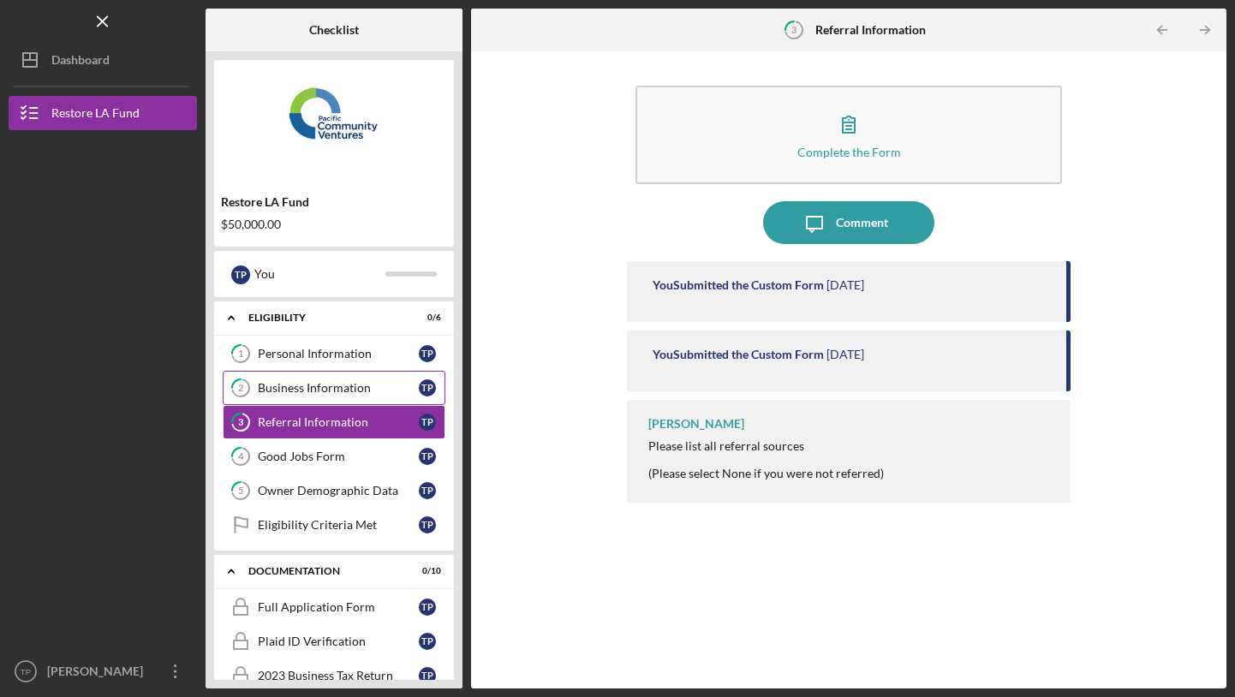
click at [335, 398] on link "2 Business Information T P" at bounding box center [334, 388] width 223 height 34
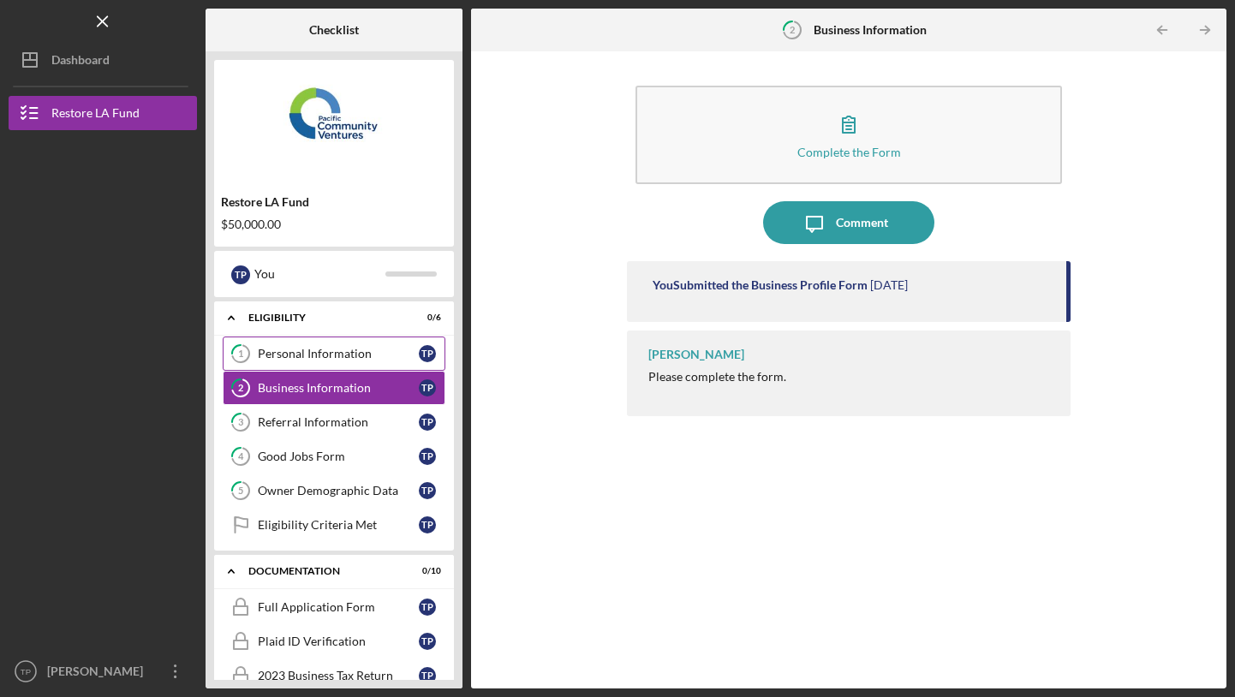
click at [354, 359] on div "Personal Information" at bounding box center [338, 354] width 161 height 14
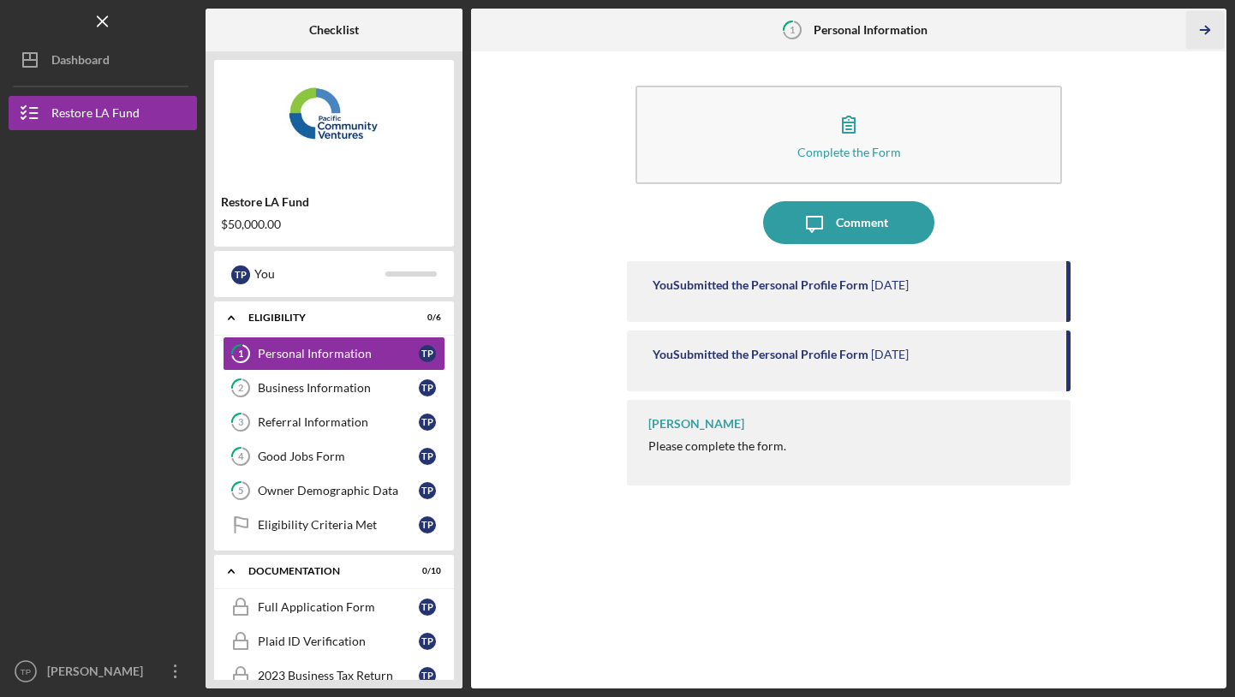
click at [1203, 27] on icon "Icon/Table Pagination Arrow" at bounding box center [1205, 30] width 39 height 39
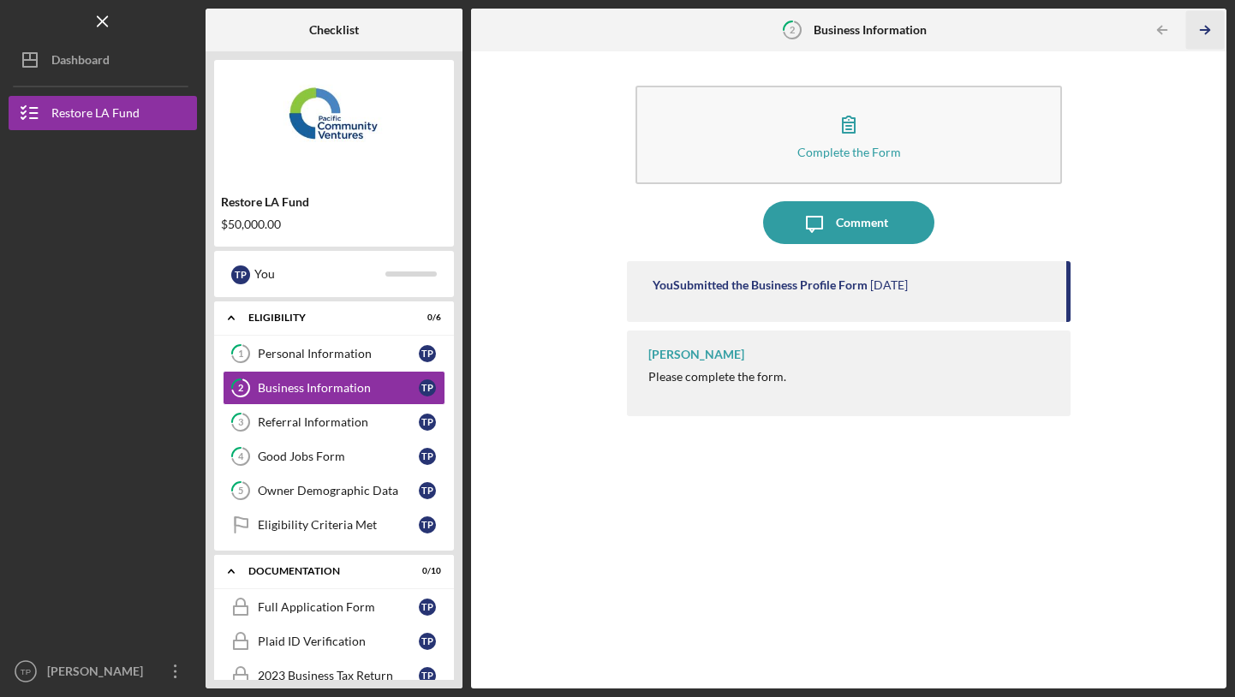
click at [1203, 27] on icon "Icon/Table Pagination Arrow" at bounding box center [1205, 30] width 39 height 39
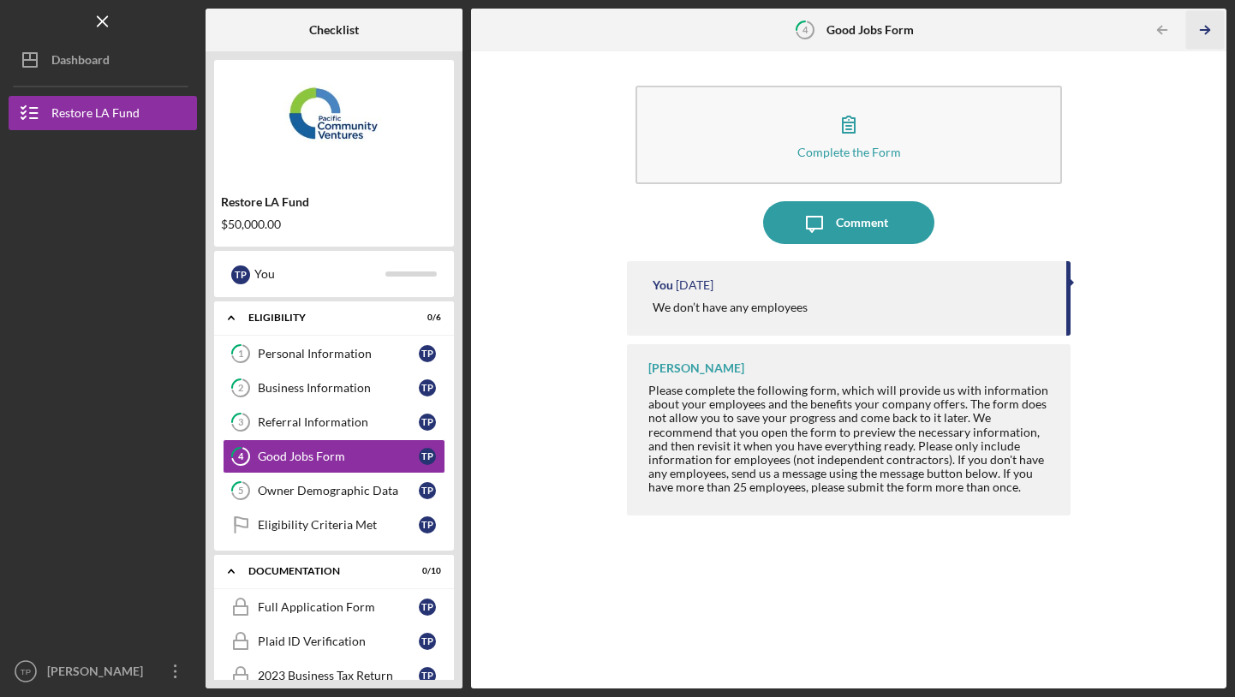
click at [1203, 27] on icon "Icon/Table Pagination Arrow" at bounding box center [1205, 30] width 39 height 39
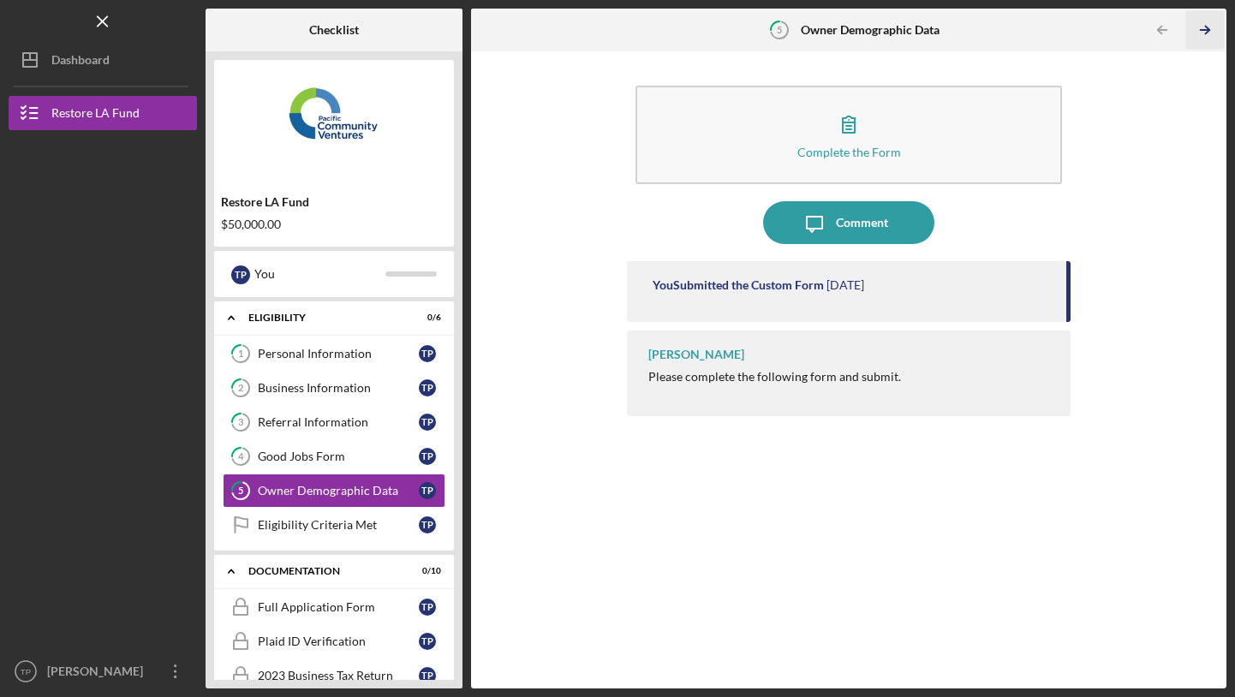
click at [1203, 27] on icon "Icon/Table Pagination Arrow" at bounding box center [1205, 30] width 39 height 39
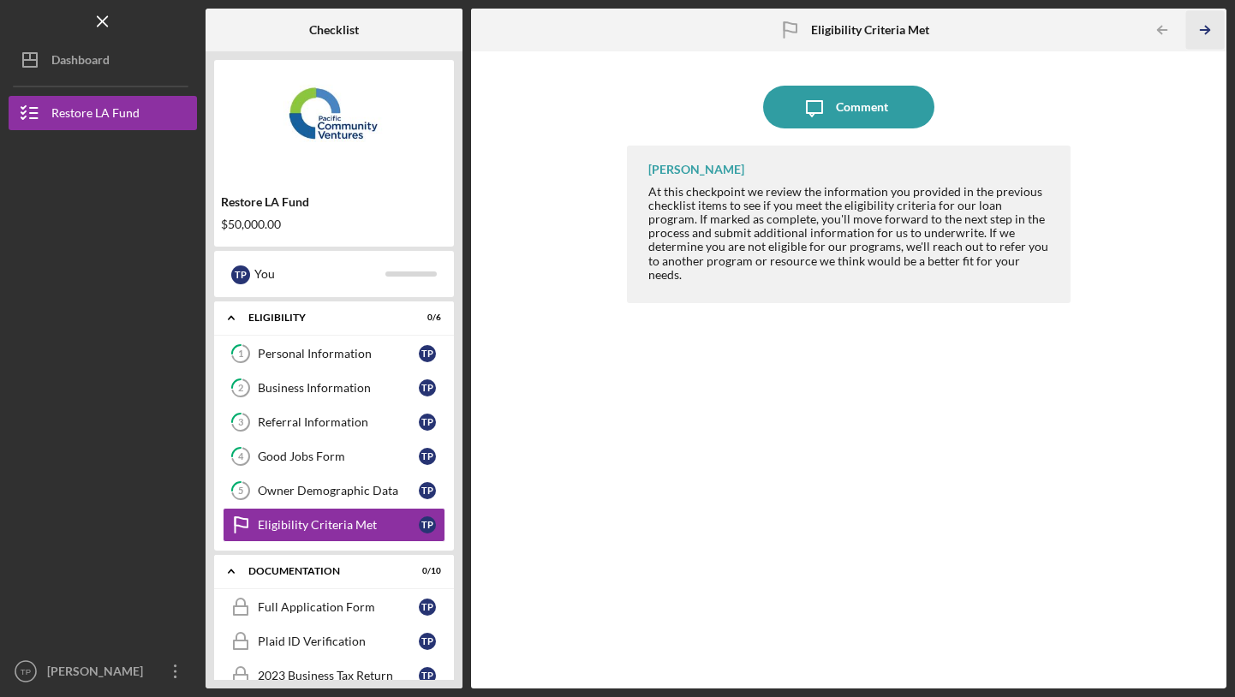
click at [1203, 27] on icon "Icon/Table Pagination Arrow" at bounding box center [1205, 30] width 39 height 39
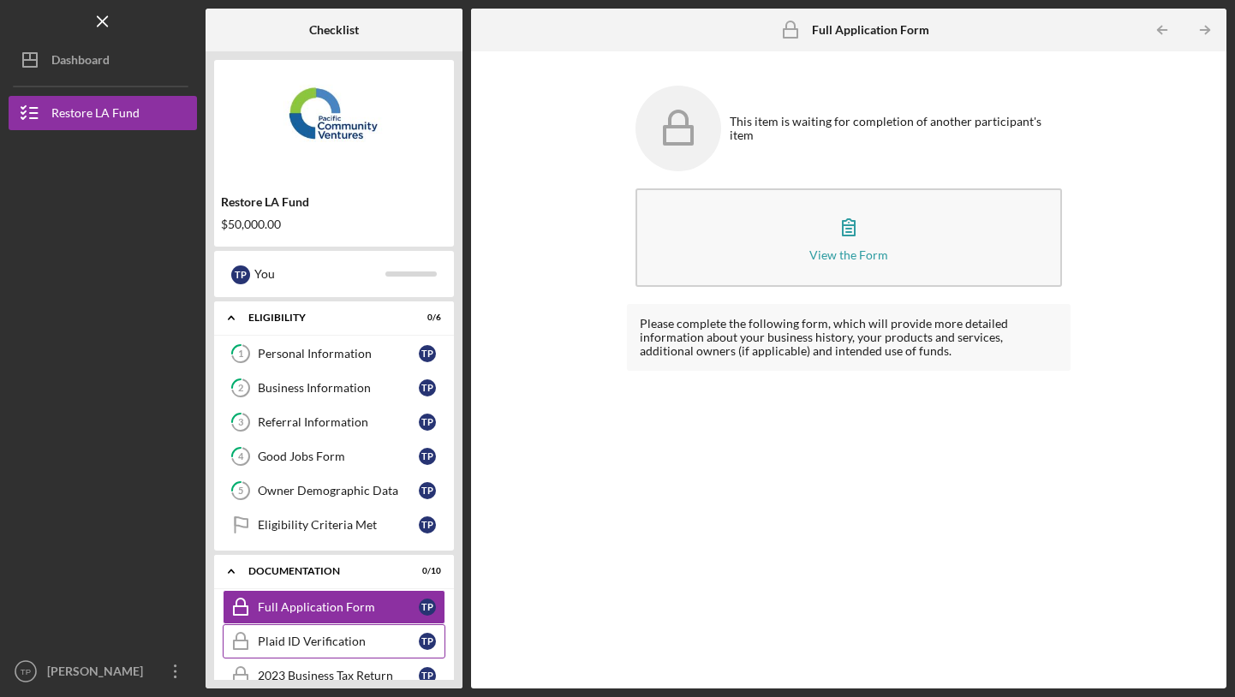
click at [339, 637] on div "Plaid ID Verification" at bounding box center [338, 642] width 161 height 14
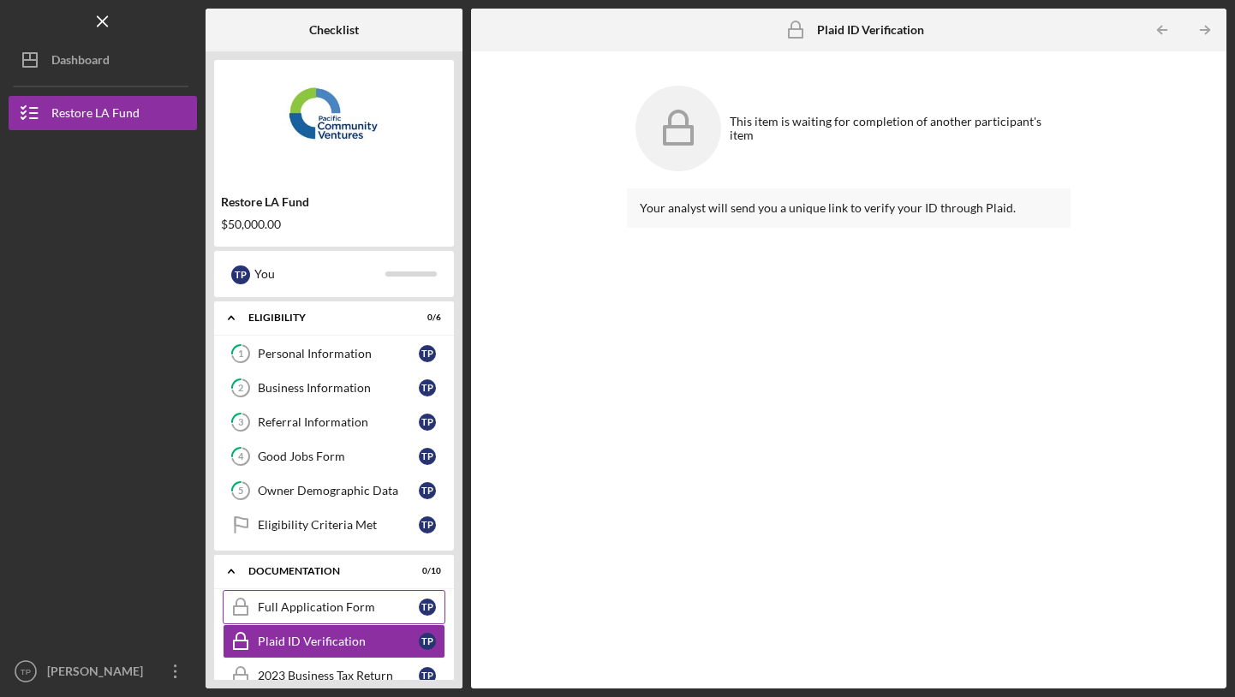
click at [348, 612] on div "Full Application Form" at bounding box center [338, 607] width 161 height 14
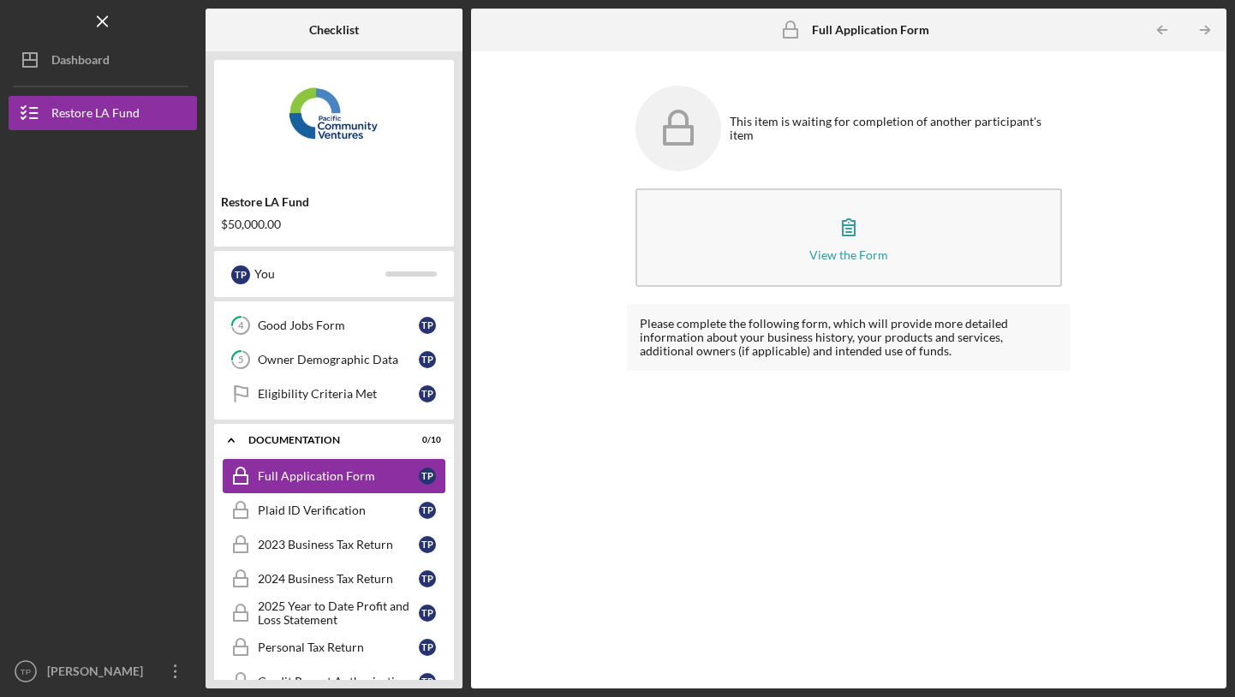
scroll to position [165, 0]
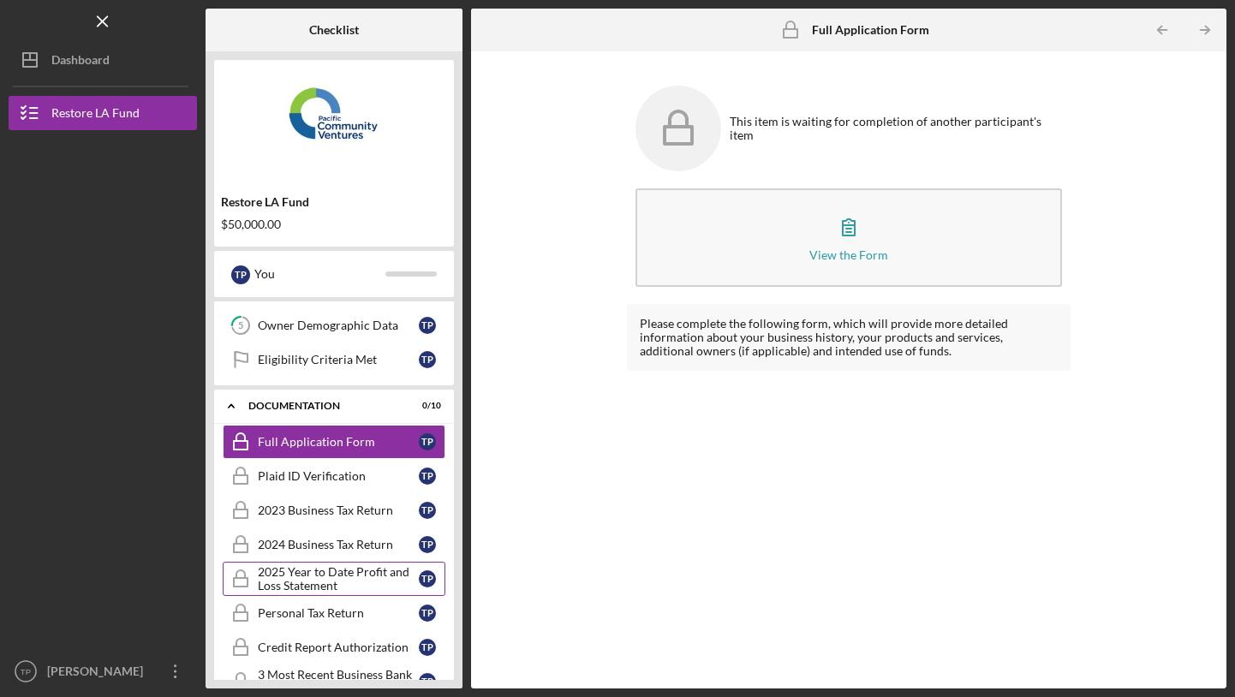
click at [349, 587] on div "2025 Year to Date Profit and Loss Statement" at bounding box center [338, 578] width 161 height 27
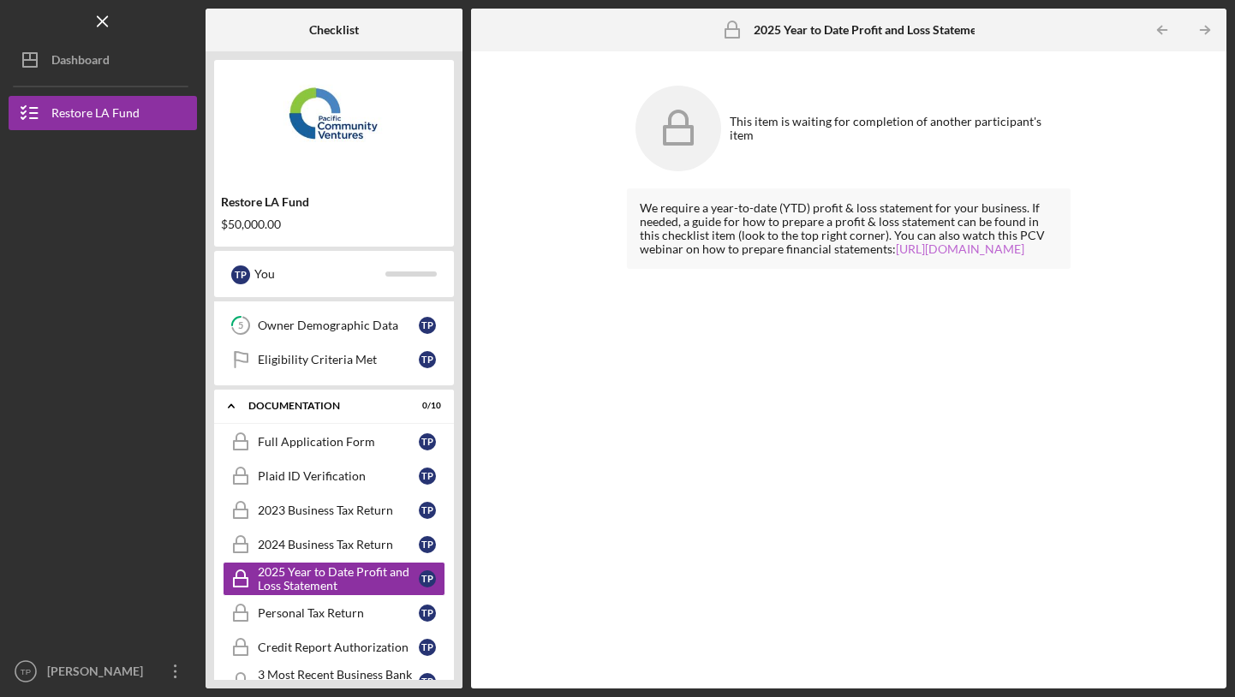
click at [896, 256] on link "[URL][DOMAIN_NAME]" at bounding box center [960, 249] width 128 height 15
